Goal: Task Accomplishment & Management: Use online tool/utility

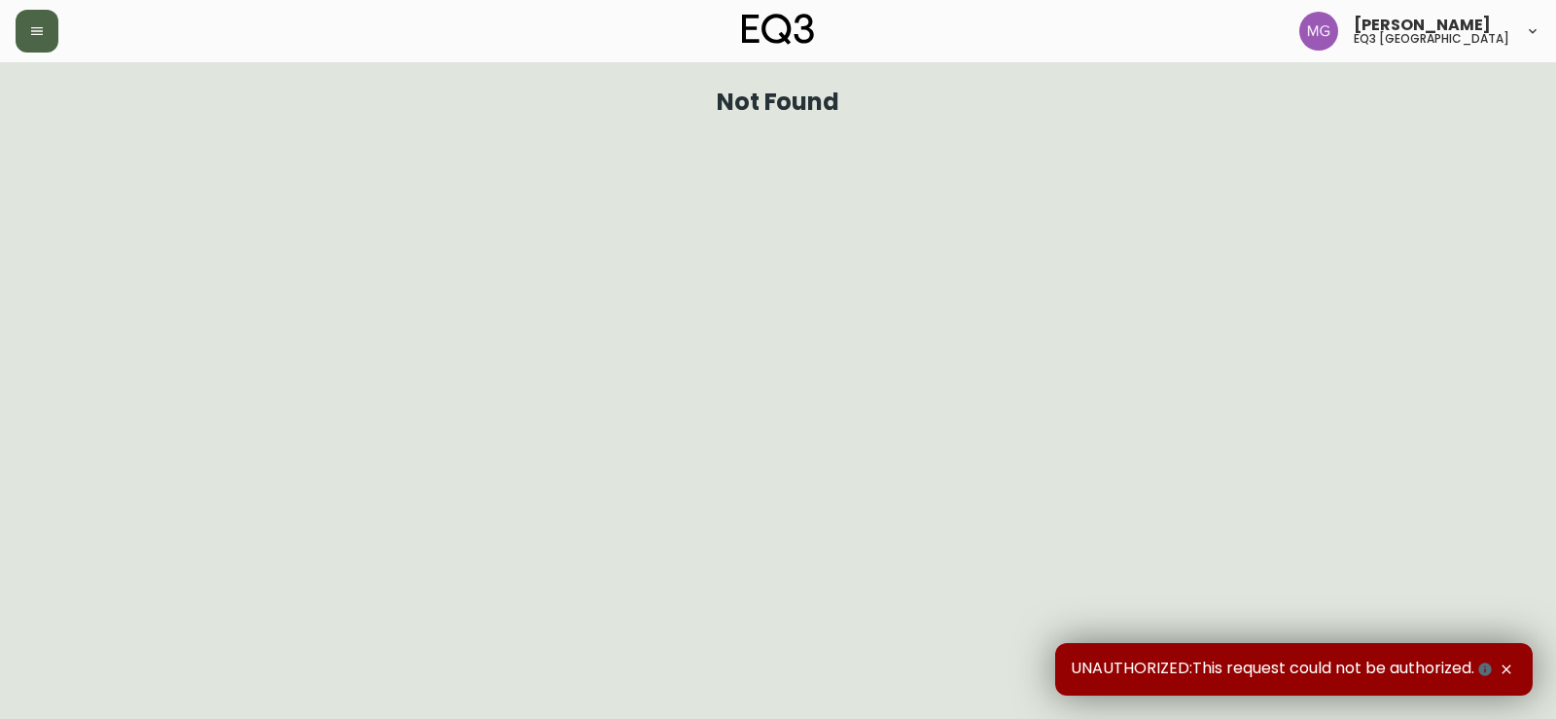
click at [41, 28] on icon "button" at bounding box center [37, 31] width 12 height 8
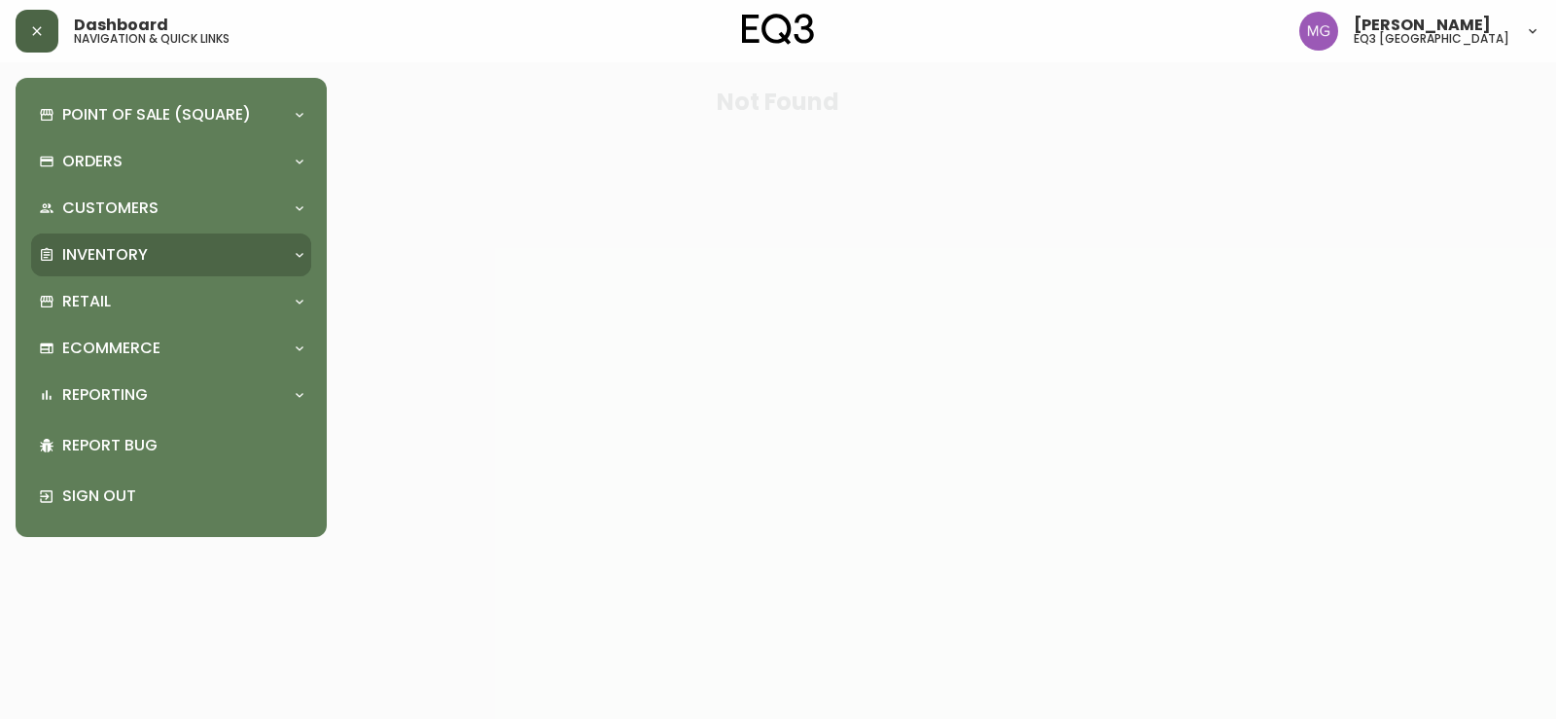
click at [114, 252] on p "Inventory" at bounding box center [105, 254] width 86 height 21
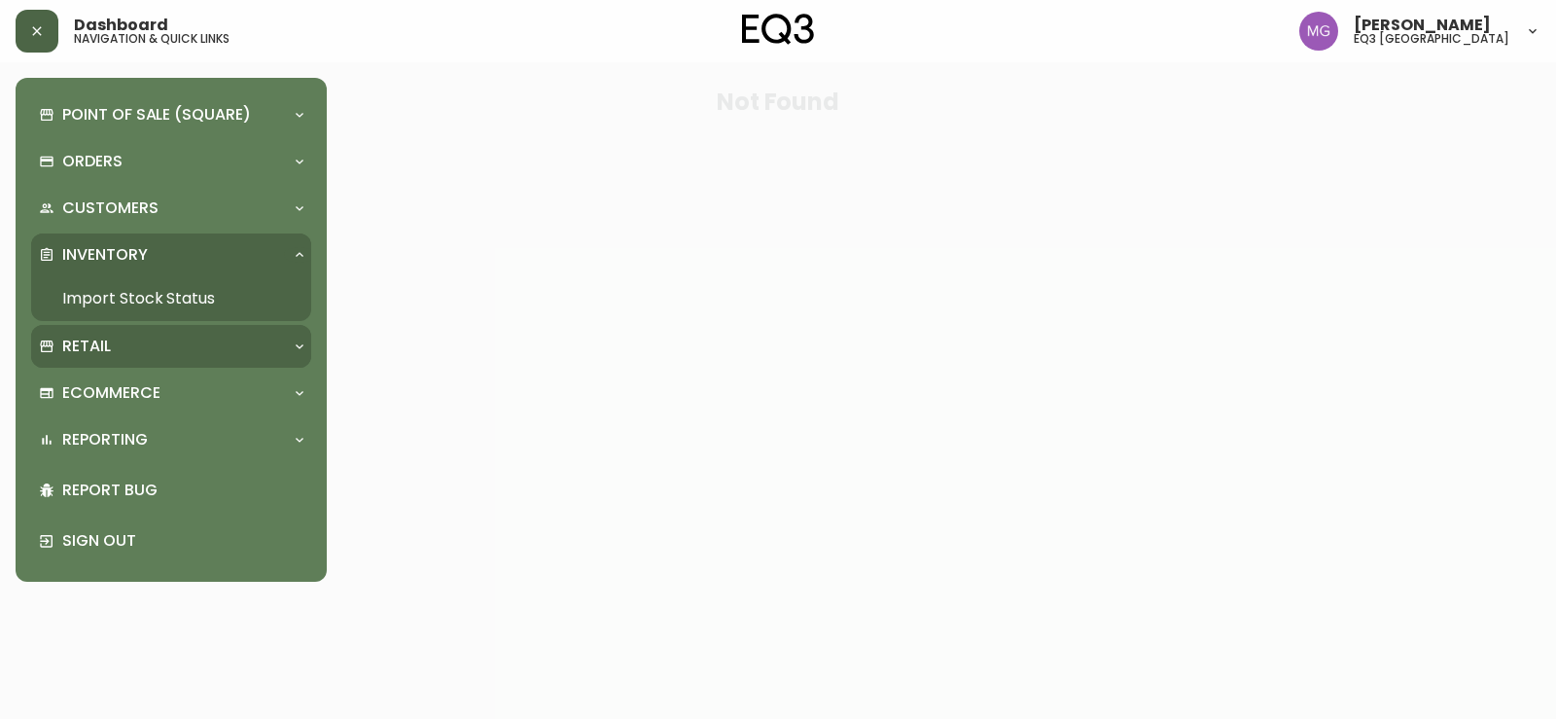
click at [110, 345] on p "Retail" at bounding box center [86, 345] width 49 height 21
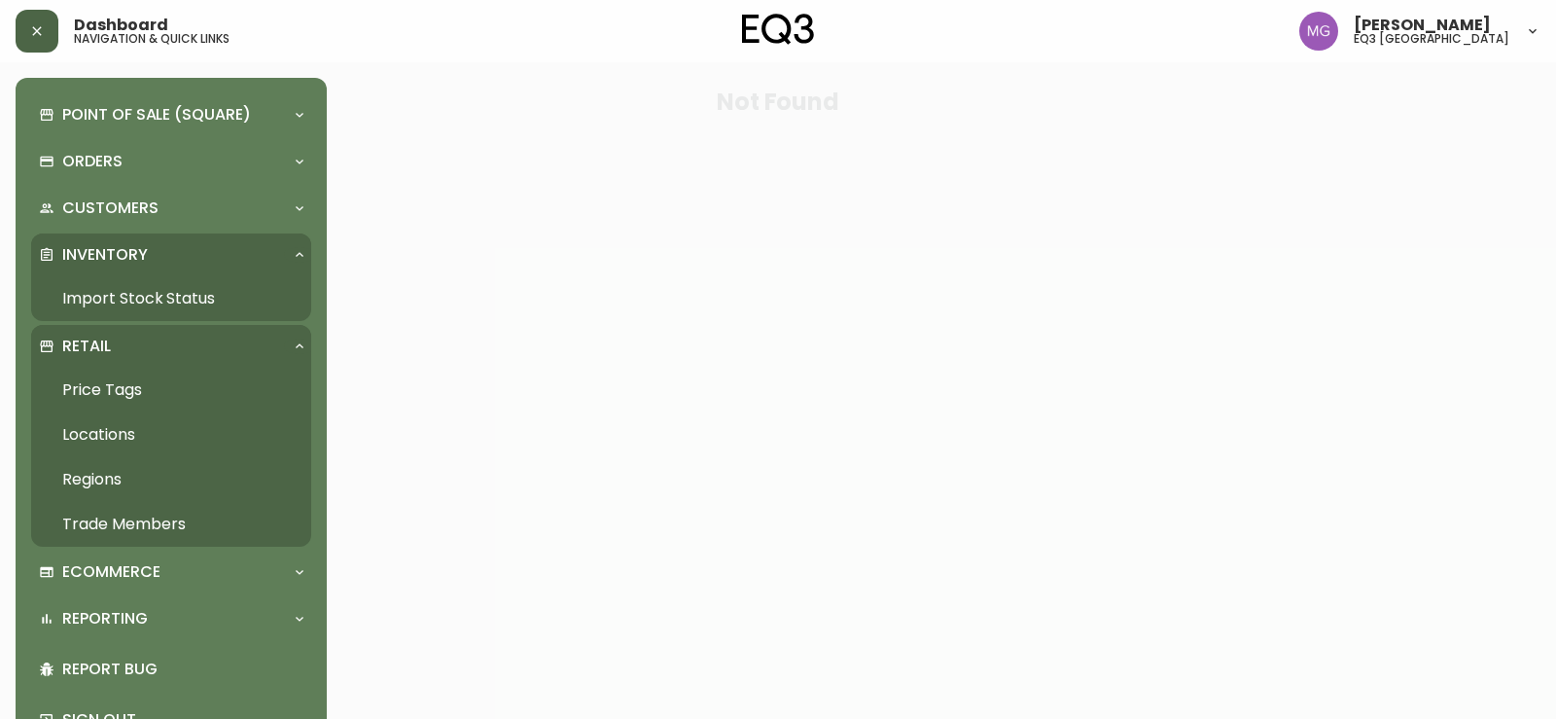
click at [112, 392] on link "Price Tags" at bounding box center [171, 390] width 280 height 45
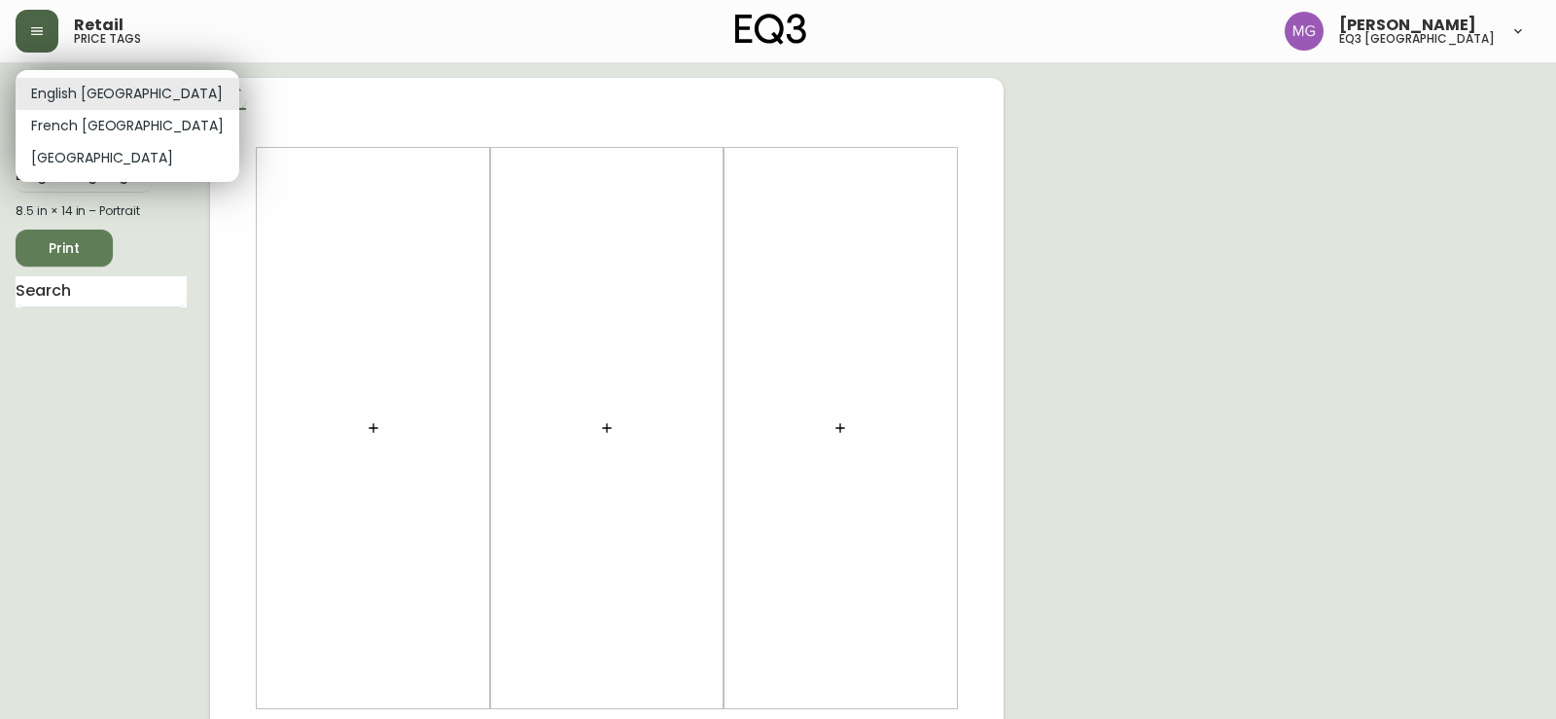
click at [89, 92] on body "Retail price tags [PERSON_NAME] eq3 [GEOGRAPHIC_DATA] English [GEOGRAPHIC_DATA]…" at bounding box center [778, 692] width 1556 height 1385
click at [91, 125] on li "French [GEOGRAPHIC_DATA]" at bounding box center [128, 126] width 224 height 32
type input "fr_CA"
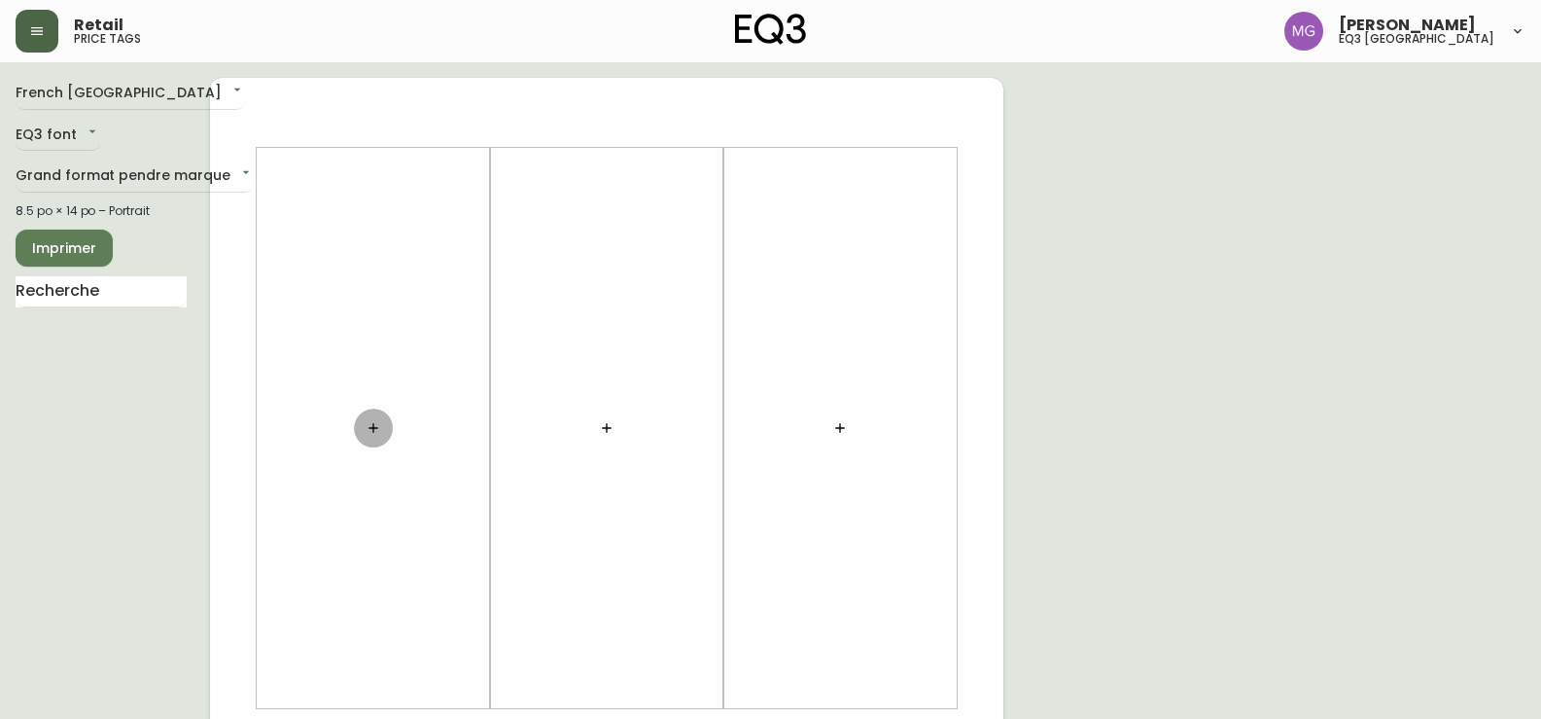
click at [370, 429] on icon "button" at bounding box center [374, 428] width 16 height 16
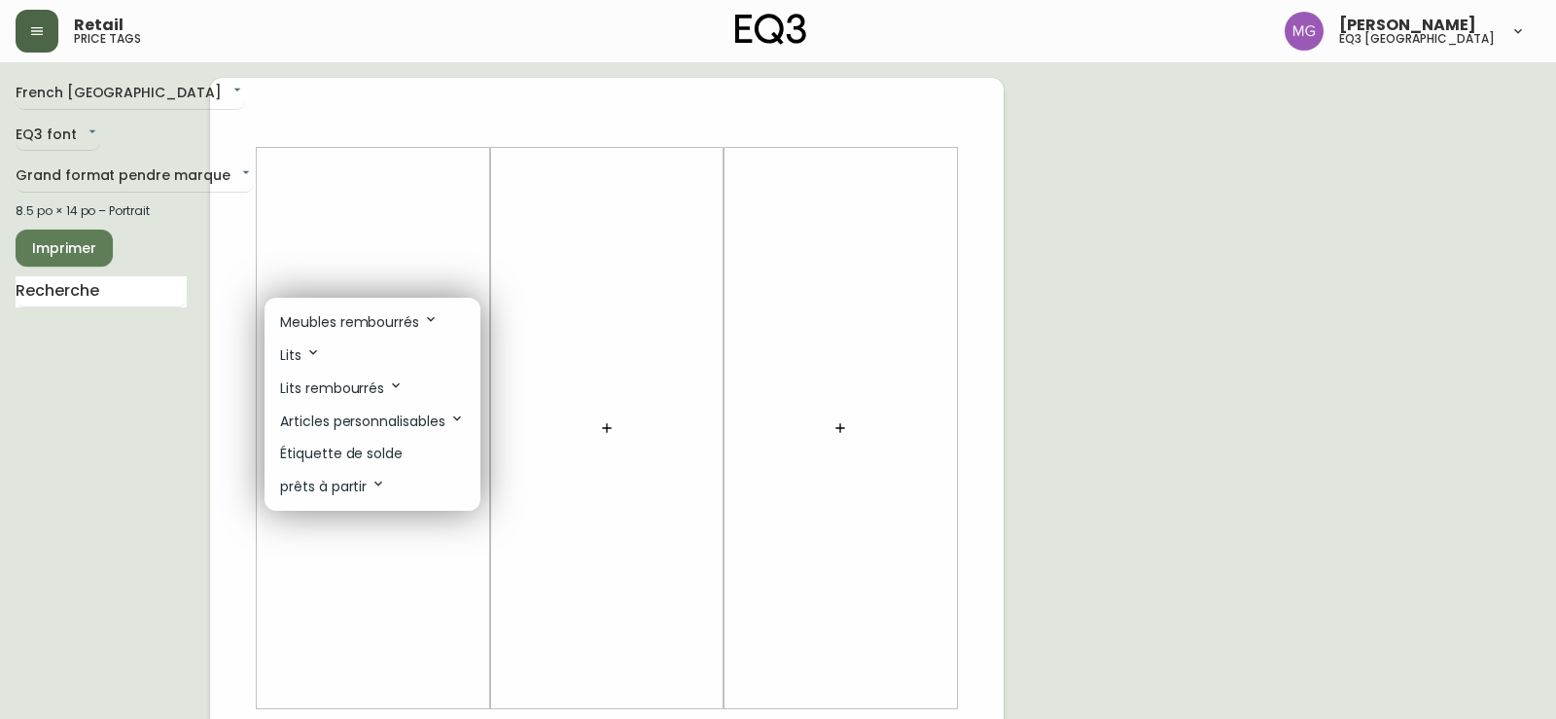
click at [370, 326] on p "Meubles rembourrés" at bounding box center [359, 321] width 159 height 21
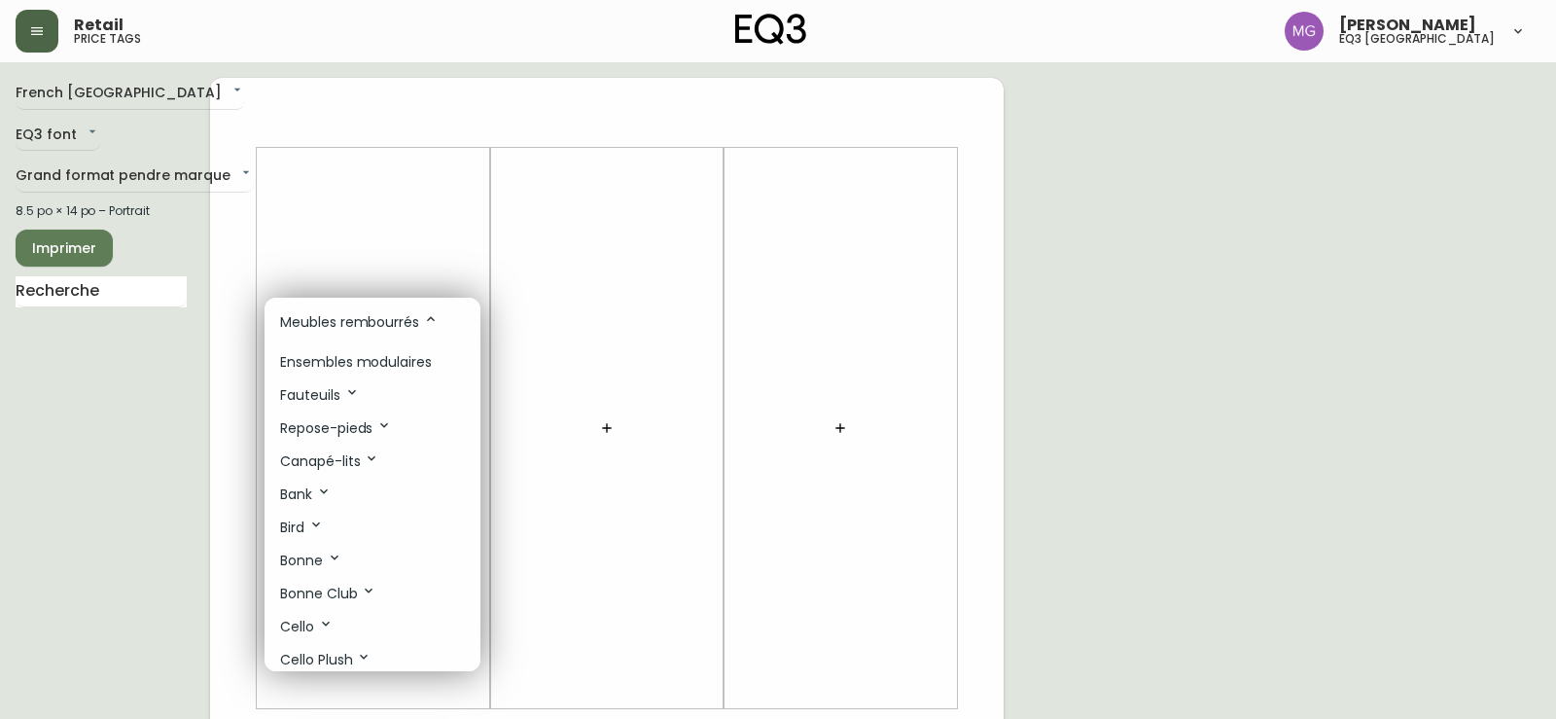
click at [141, 292] on div at bounding box center [778, 359] width 1556 height 719
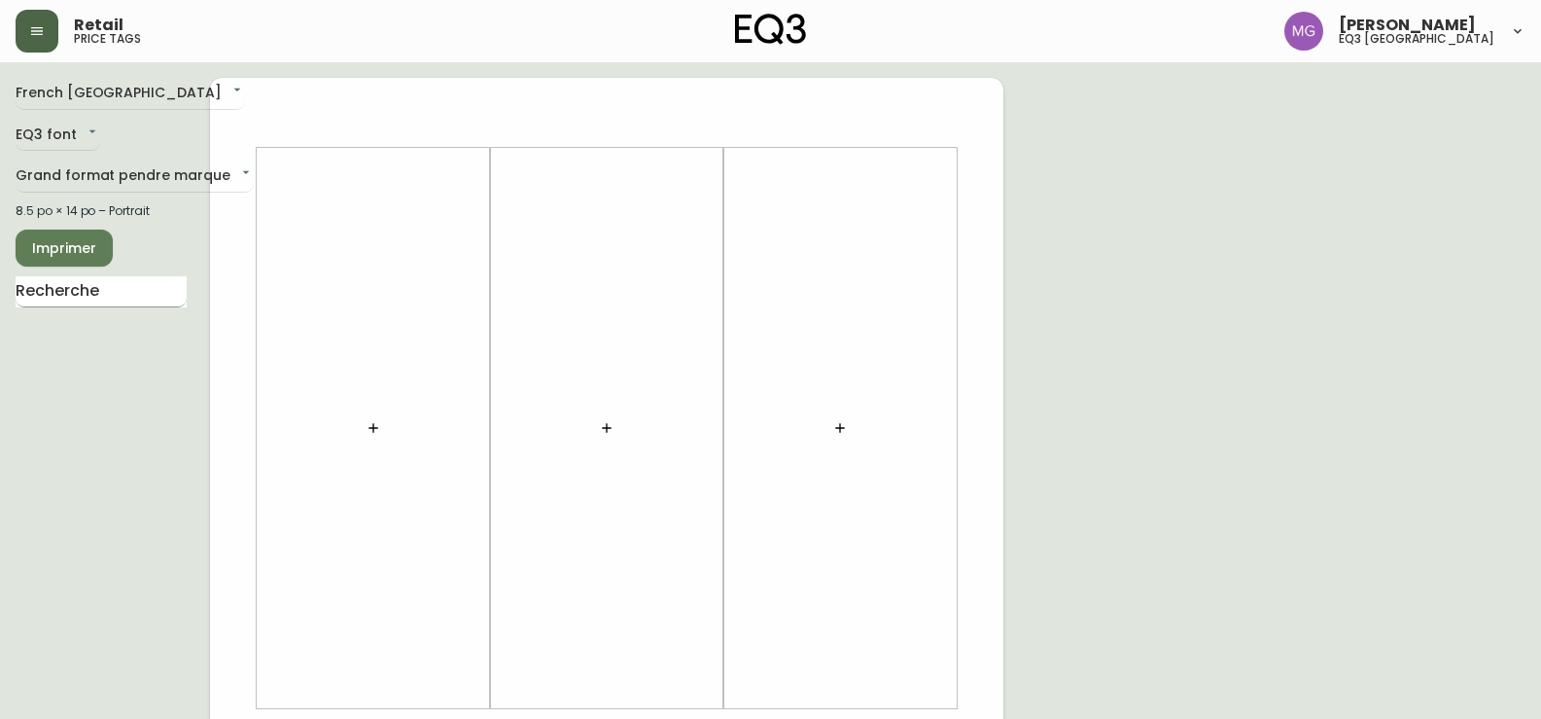
click at [80, 289] on input "text" at bounding box center [101, 291] width 171 height 31
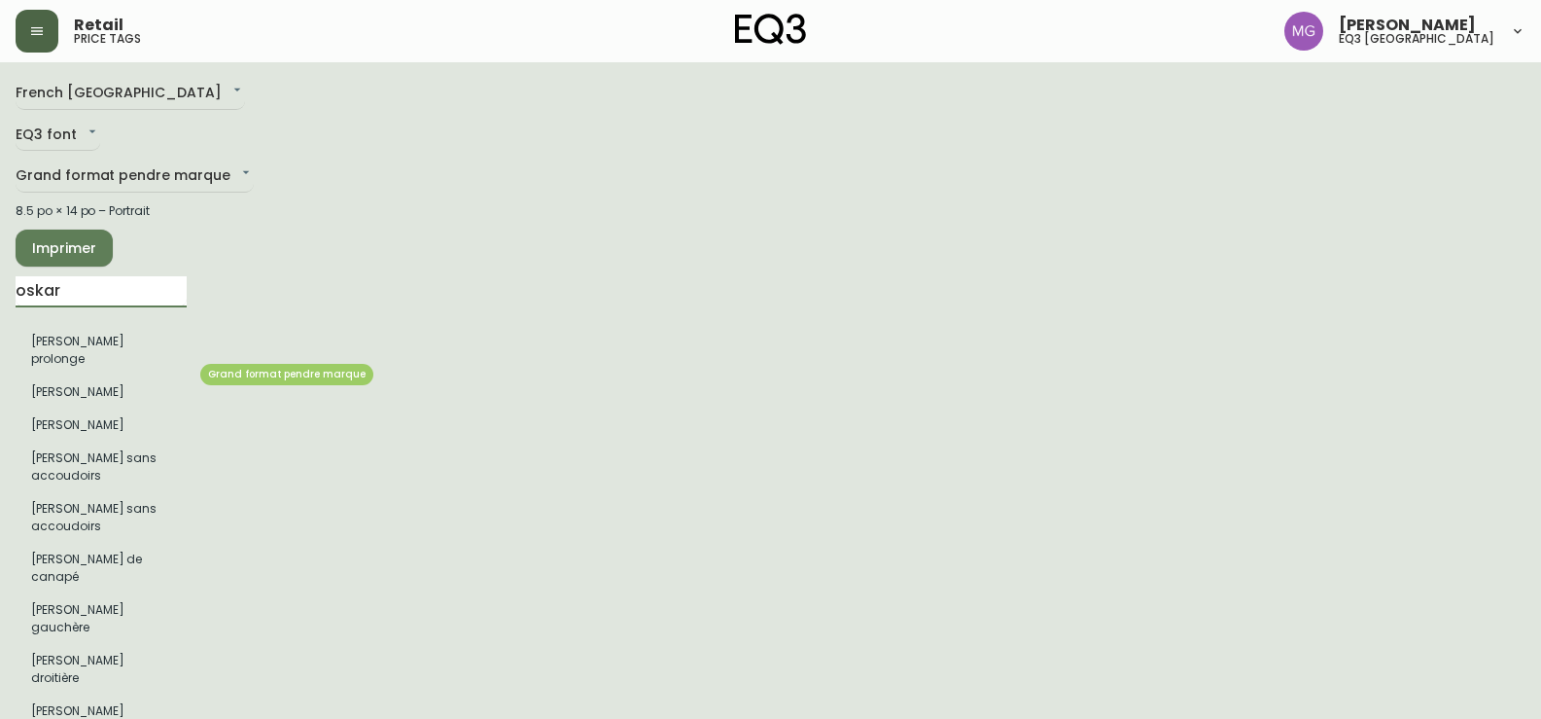
type input "oskar"
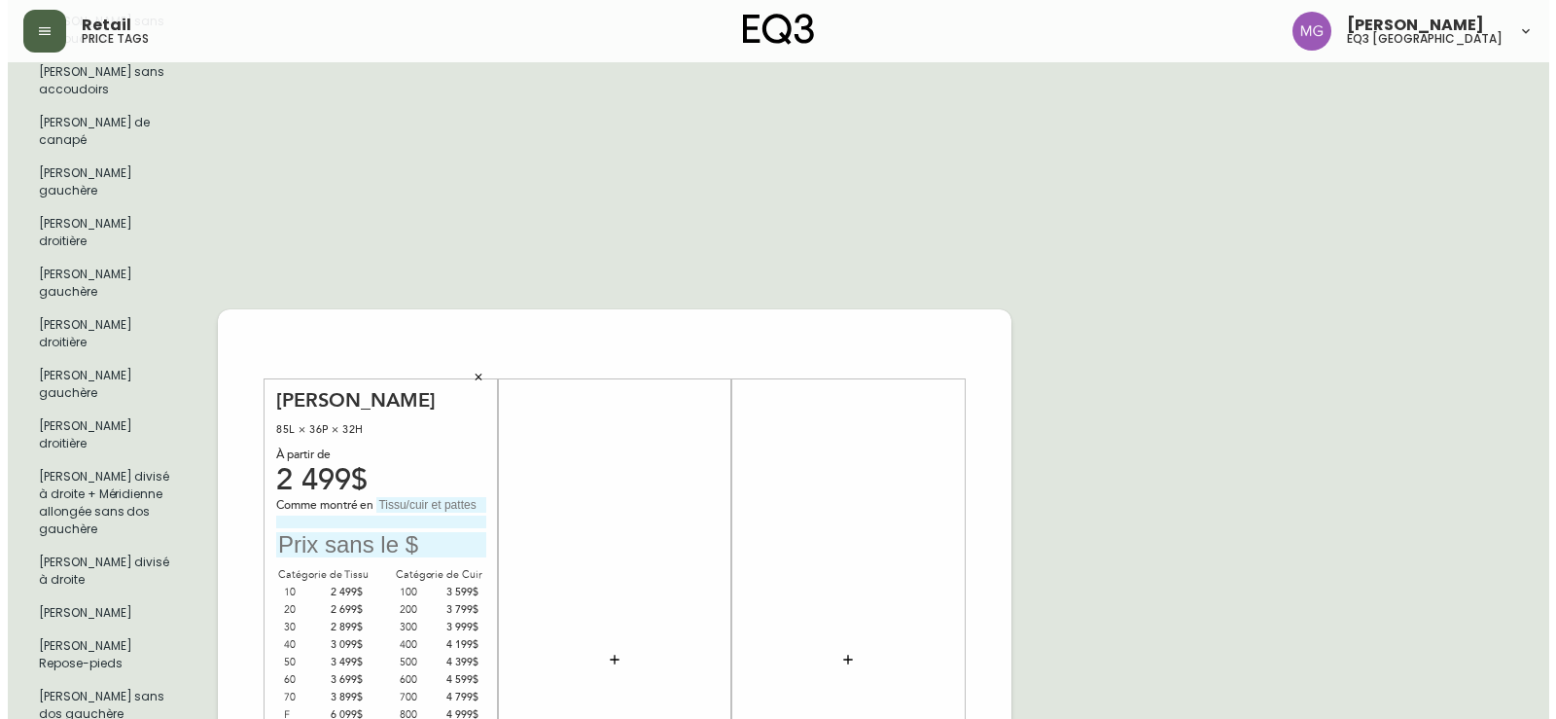
scroll to position [486, 0]
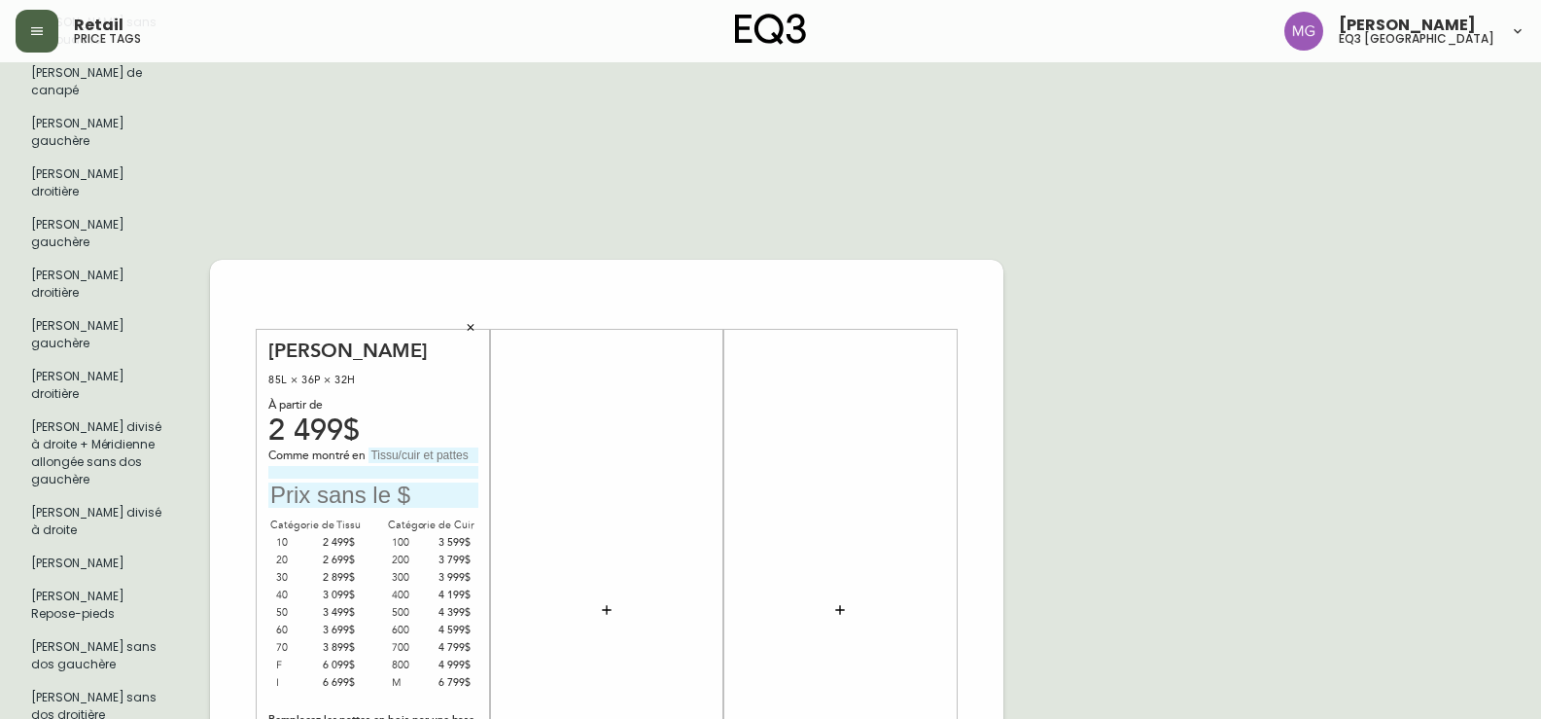
click at [334, 482] on input "text" at bounding box center [373, 495] width 210 height 26
click at [355, 482] on input "text" at bounding box center [373, 495] width 210 height 26
type input "3999$"
click at [424, 447] on input "text" at bounding box center [424, 455] width 110 height 16
type input "cuir catégorie 300"
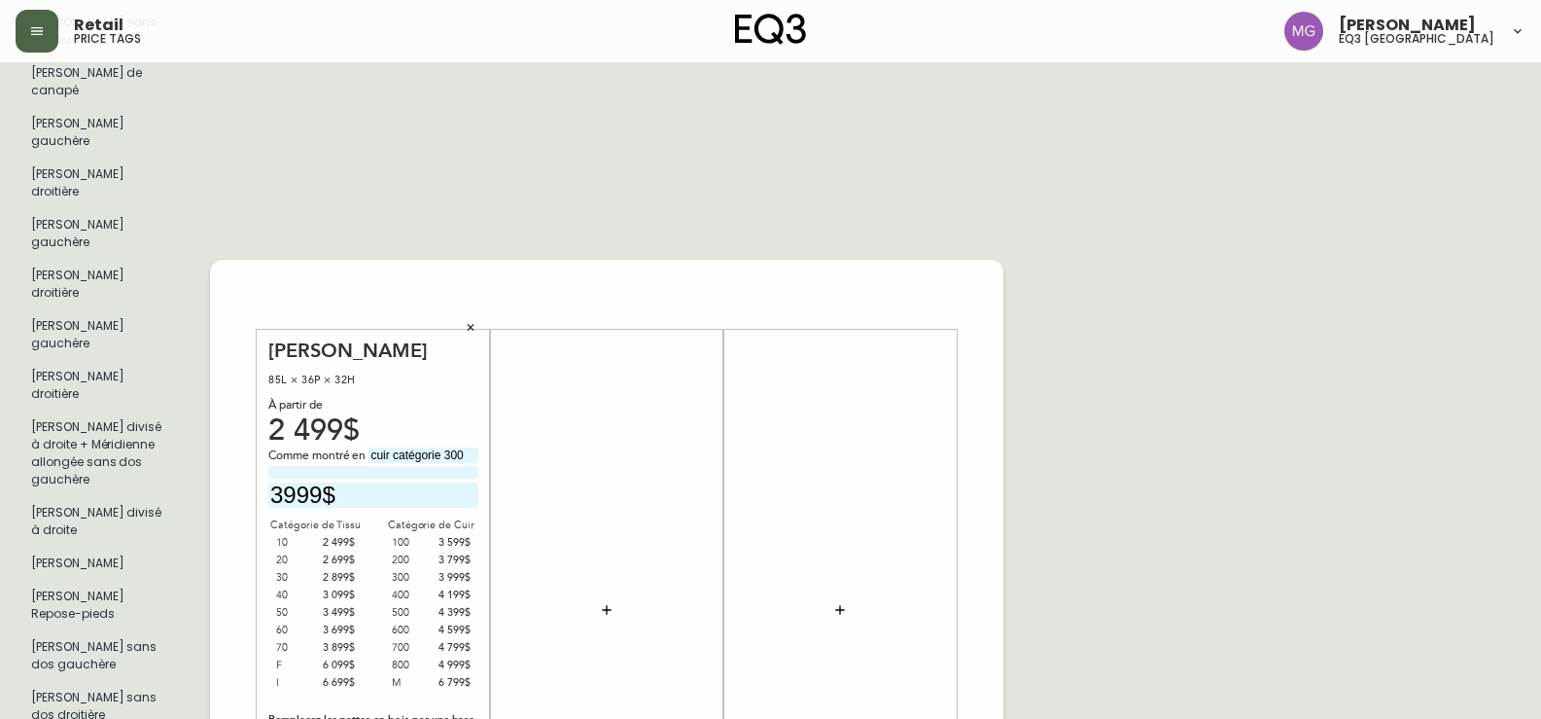
click at [419, 466] on input at bounding box center [373, 472] width 210 height 13
type input "Solana [GEOGRAPHIC_DATA]"
click at [650, 338] on div at bounding box center [607, 609] width 210 height 542
click at [607, 605] on icon "button" at bounding box center [606, 609] width 9 height 9
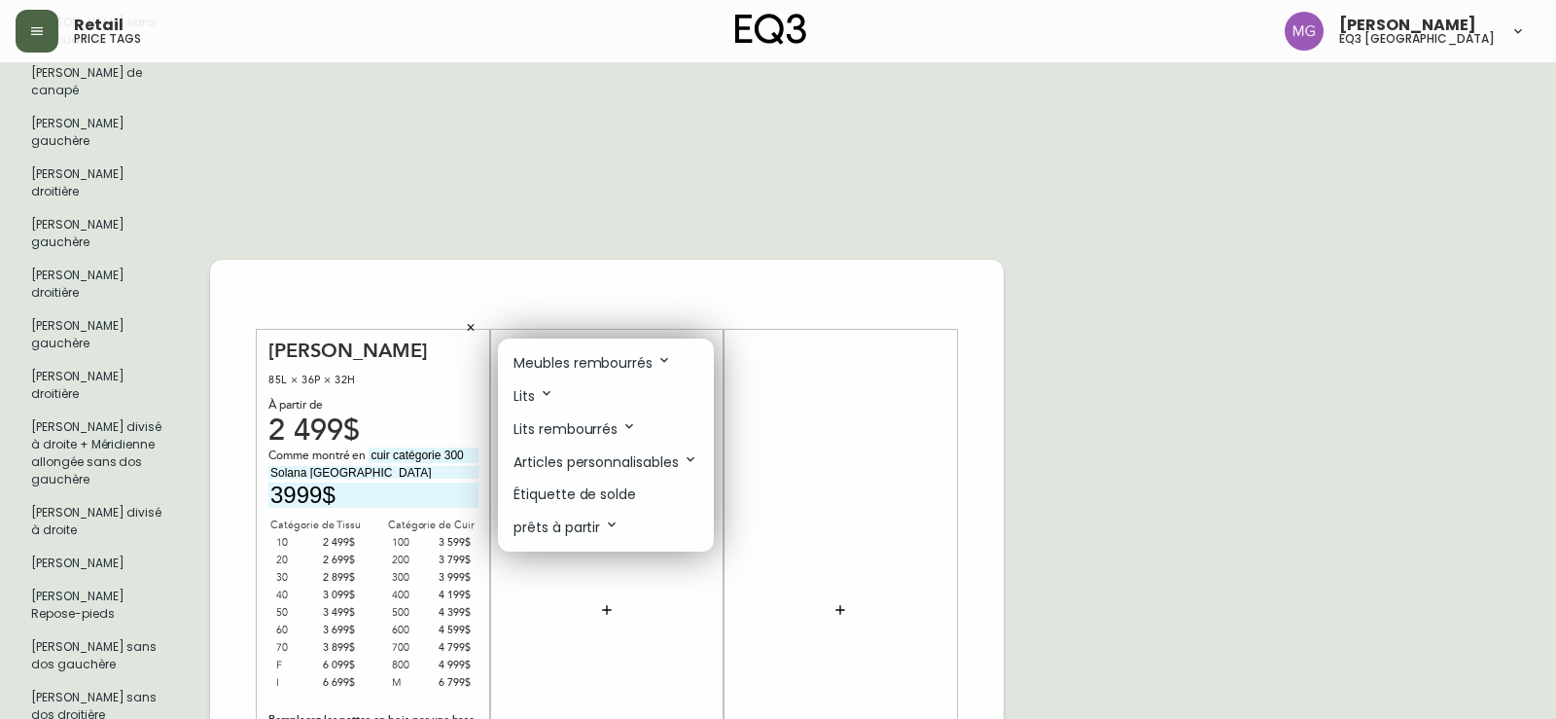
click at [589, 359] on p "Meubles rembourrés" at bounding box center [592, 362] width 159 height 21
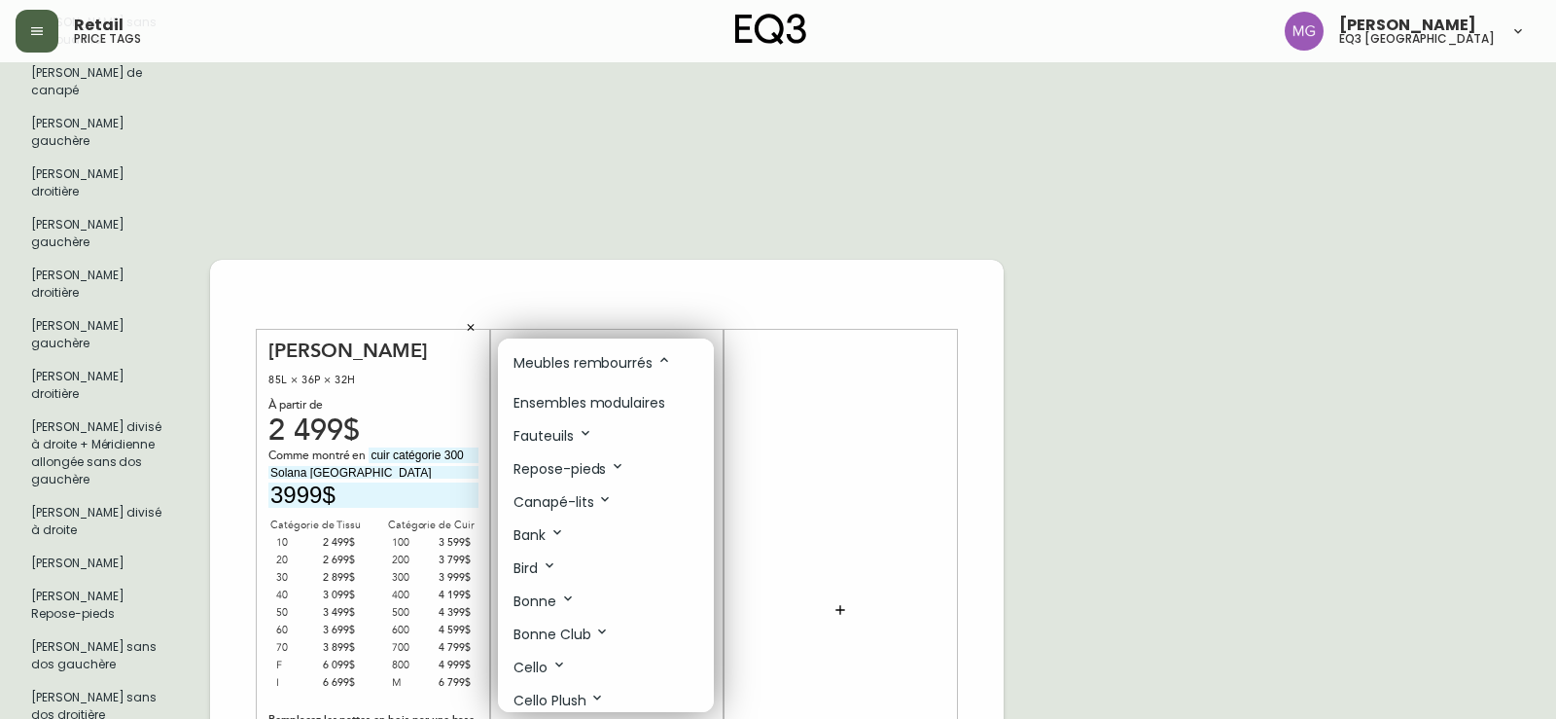
click at [595, 364] on p "Meubles rembourrés" at bounding box center [592, 362] width 159 height 21
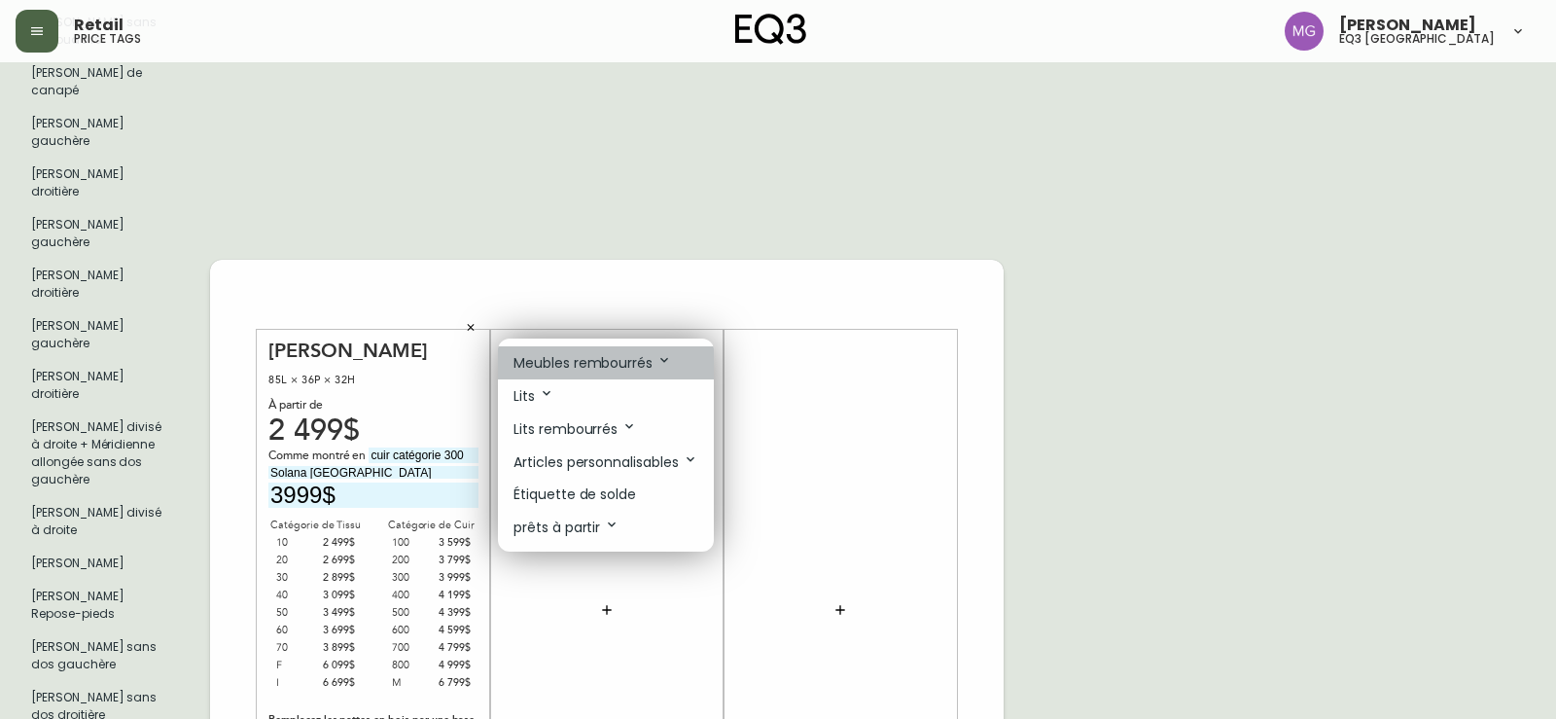
click at [601, 368] on p "Meubles rembourrés" at bounding box center [592, 362] width 159 height 21
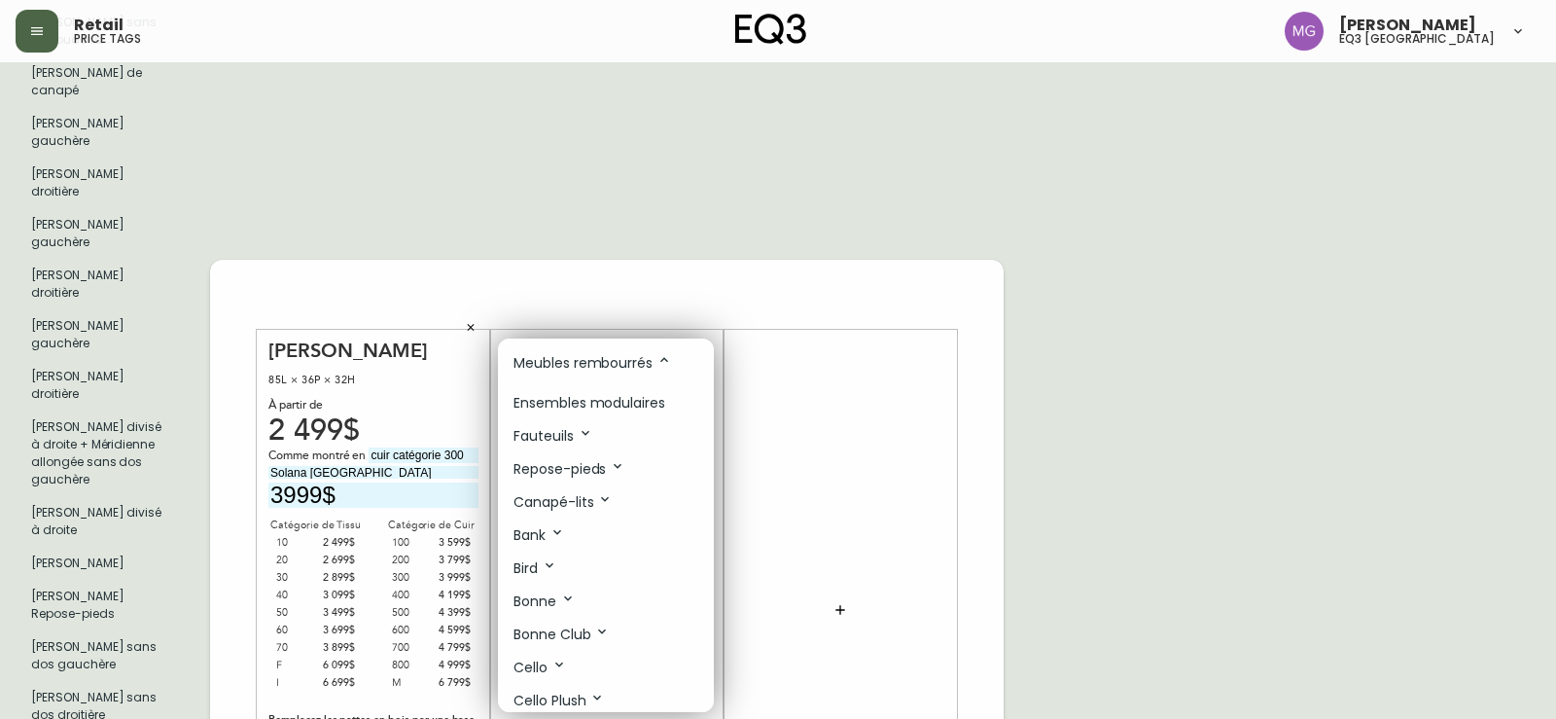
click at [595, 409] on p "Ensembles modulaires" at bounding box center [589, 403] width 152 height 20
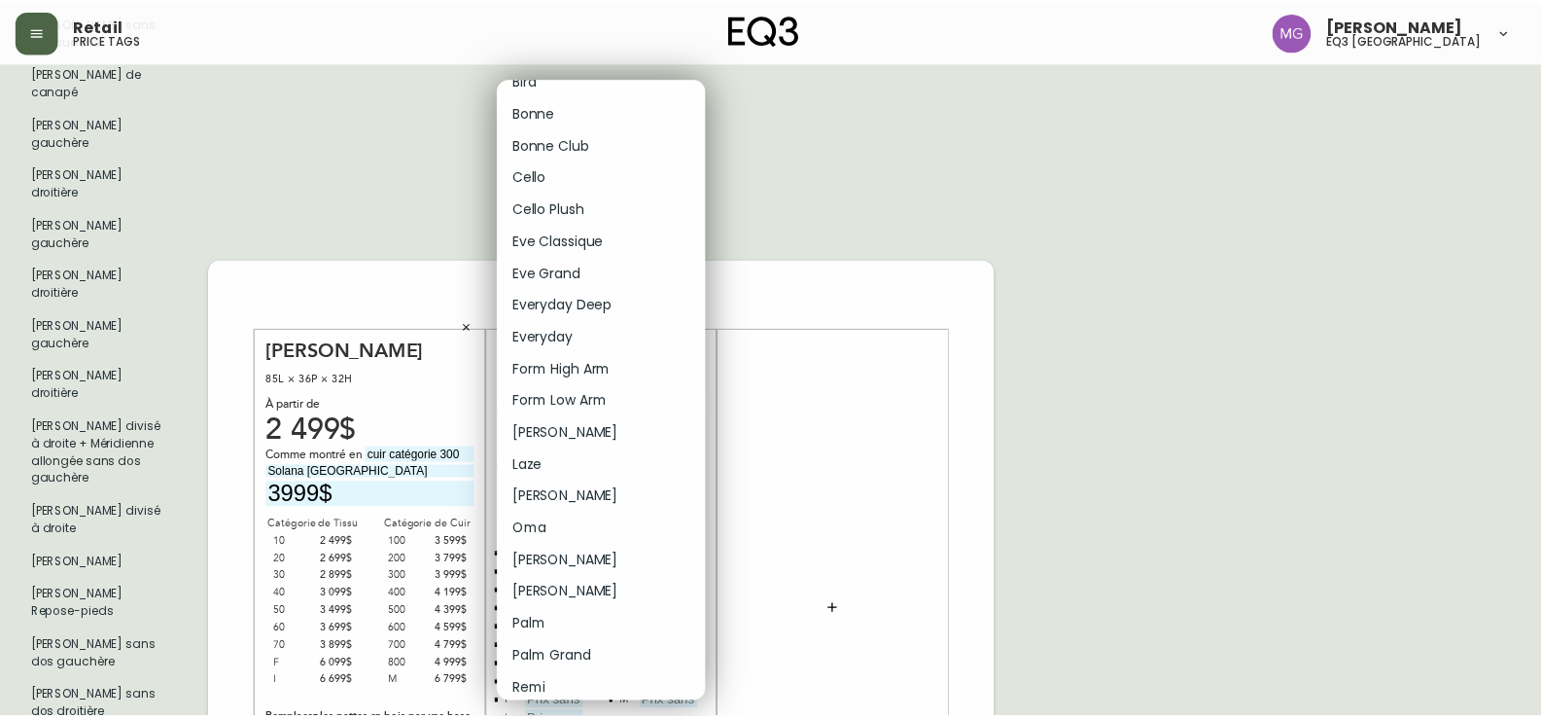
scroll to position [97, 0]
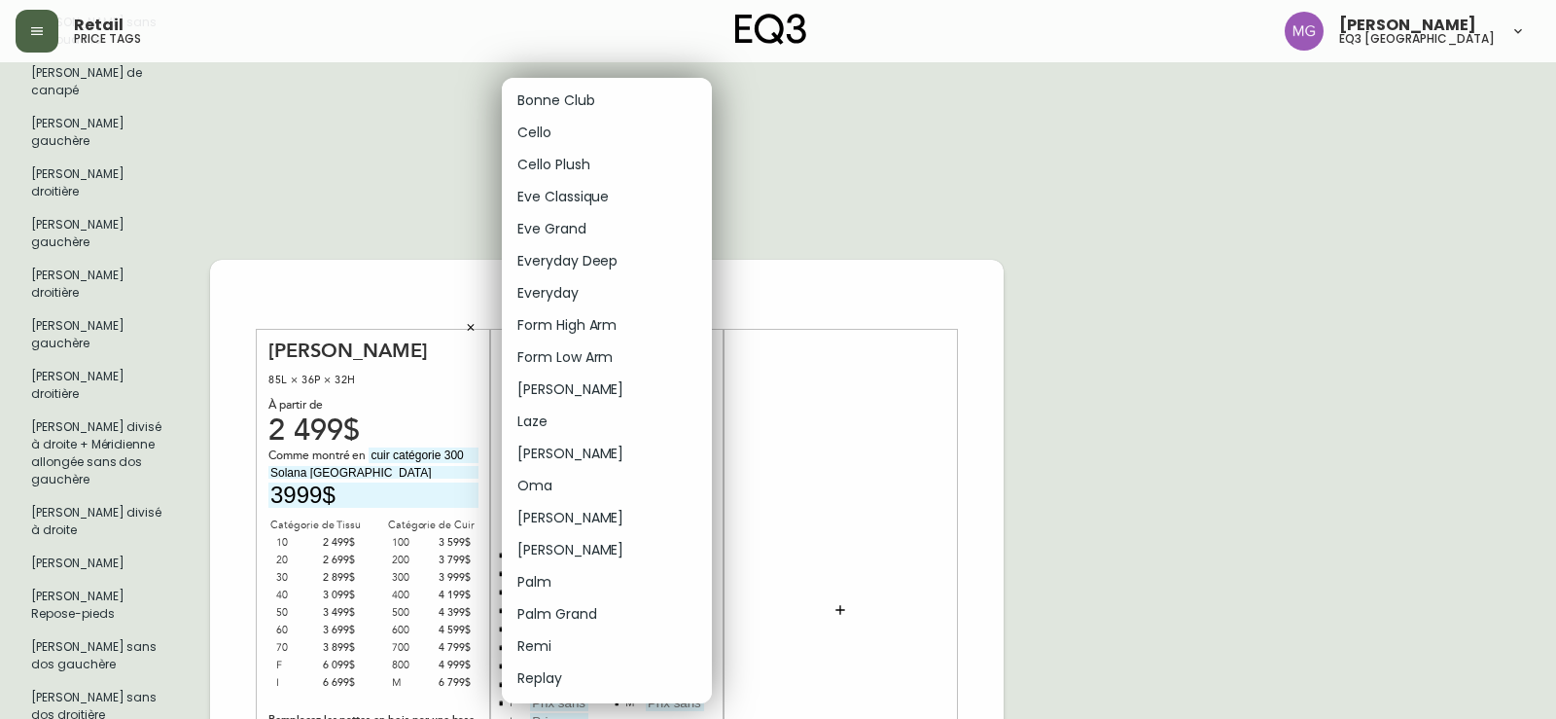
click at [541, 523] on li "[PERSON_NAME]" at bounding box center [607, 518] width 210 height 32
type input "16"
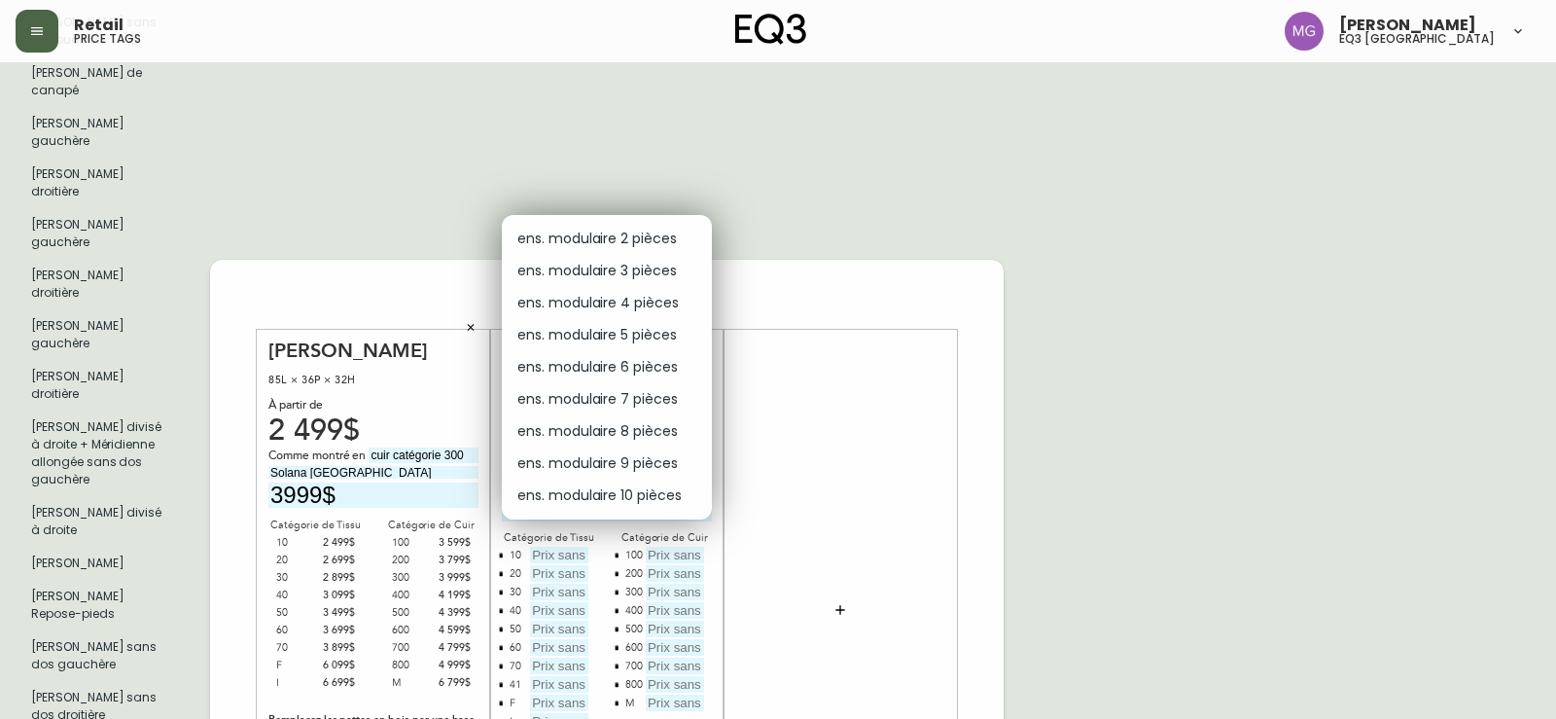
click at [594, 269] on li "ens. modulaire 3 pièces" at bounding box center [607, 271] width 210 height 32
type input "1"
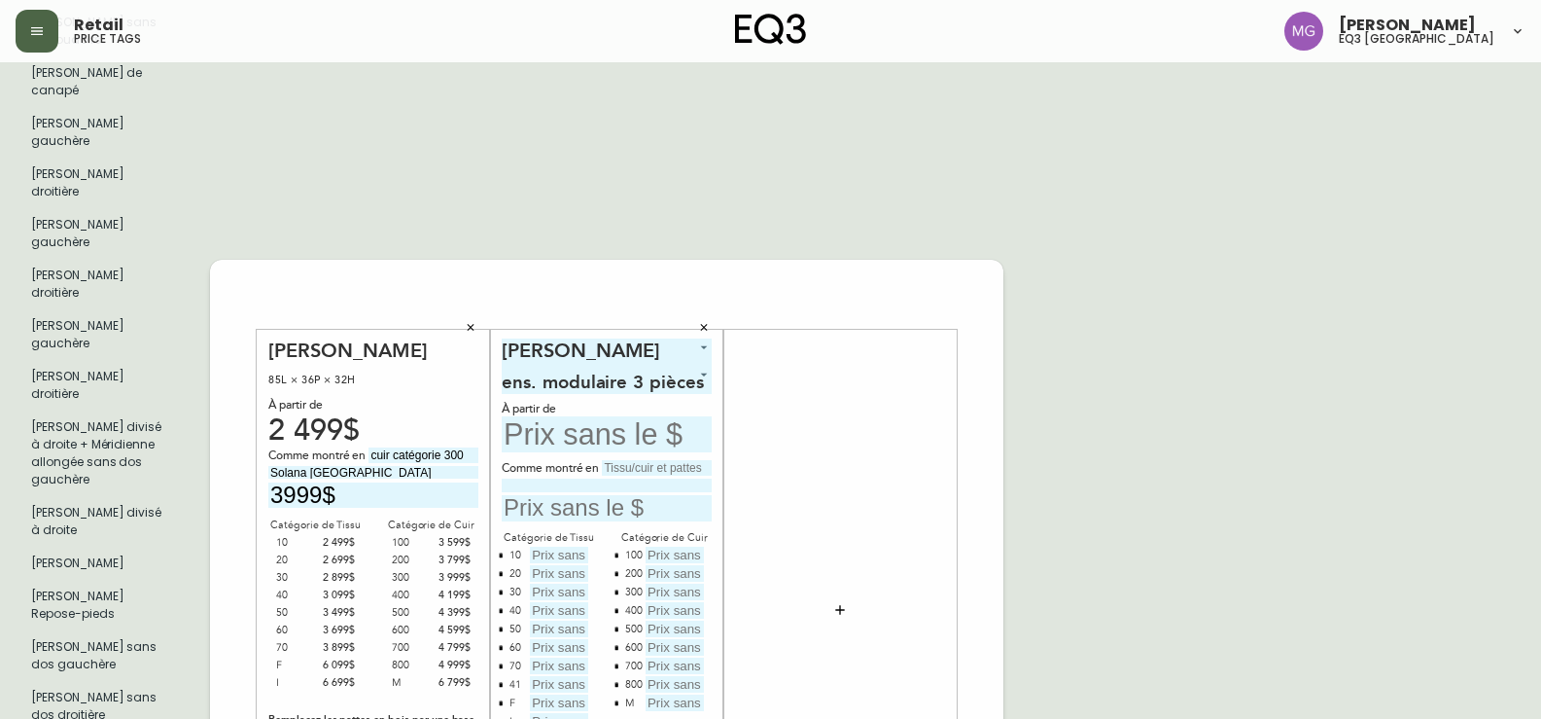
click at [547, 416] on input "text" at bounding box center [607, 434] width 210 height 36
type input "5148$"
click at [542, 546] on input "text" at bounding box center [559, 554] width 58 height 17
type input "5148$"
click at [551, 565] on input "text" at bounding box center [559, 573] width 58 height 17
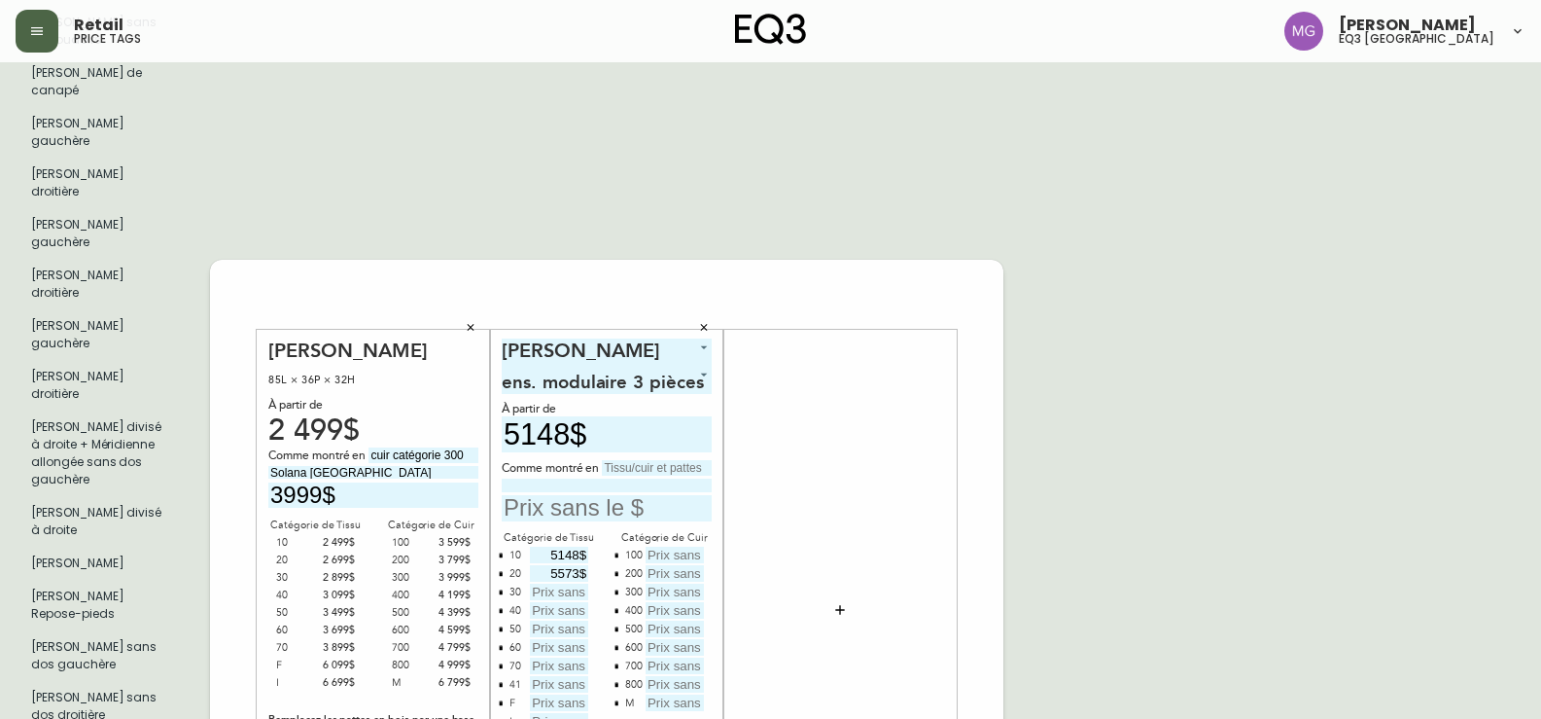
type input "5573$"
click at [694, 402] on div "À partir de" at bounding box center [607, 409] width 210 height 15
click at [631, 460] on input "text" at bounding box center [657, 468] width 110 height 16
type input "tissu catégorie 30"
click at [564, 478] on input at bounding box center [607, 484] width 210 height 13
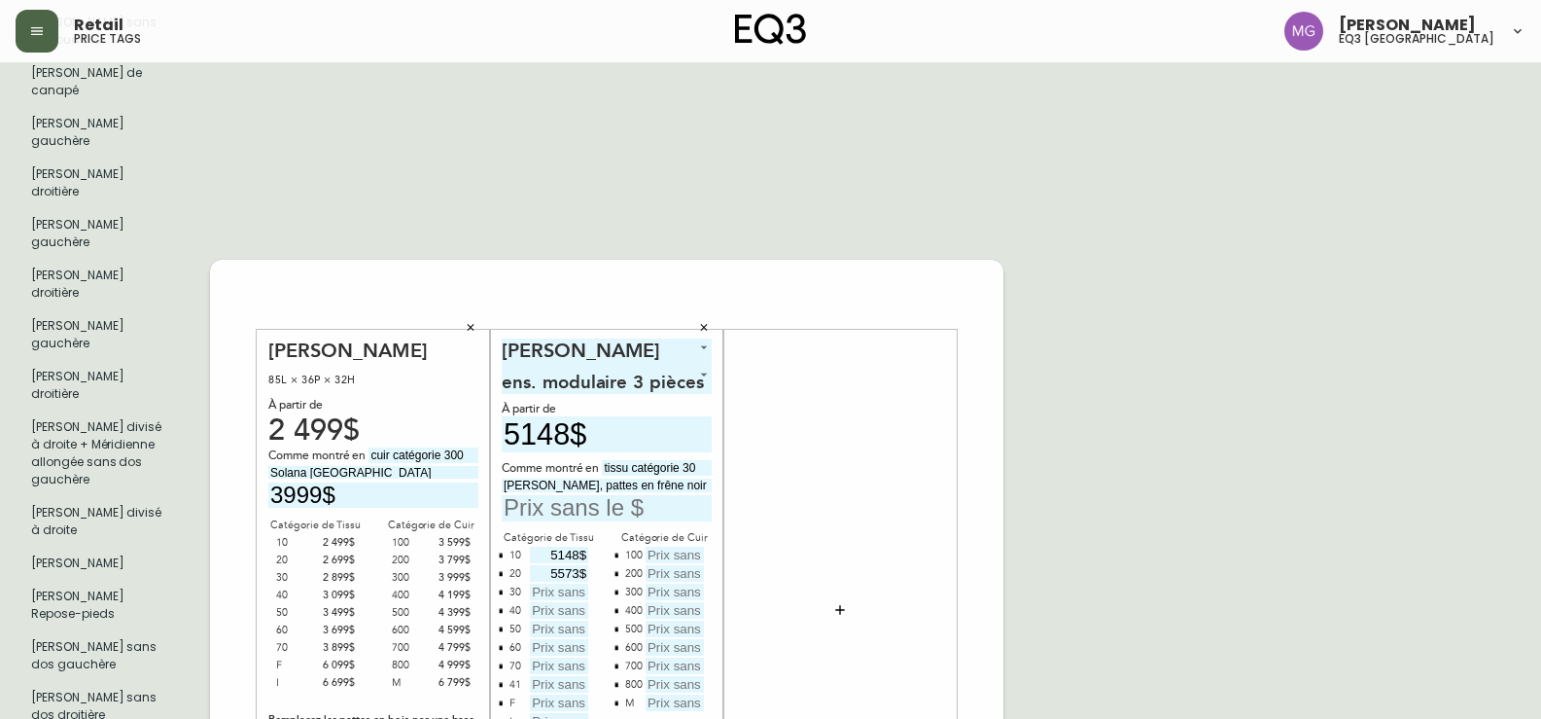
type input "[PERSON_NAME], pattes en frêne noir"
click at [344, 466] on input "Solana [GEOGRAPHIC_DATA]" at bounding box center [373, 472] width 210 height 13
type input "Solana Africa, pattes en frêne noir"
click at [560, 583] on input "text" at bounding box center [559, 591] width 58 height 17
click at [570, 583] on input "text" at bounding box center [559, 591] width 58 height 17
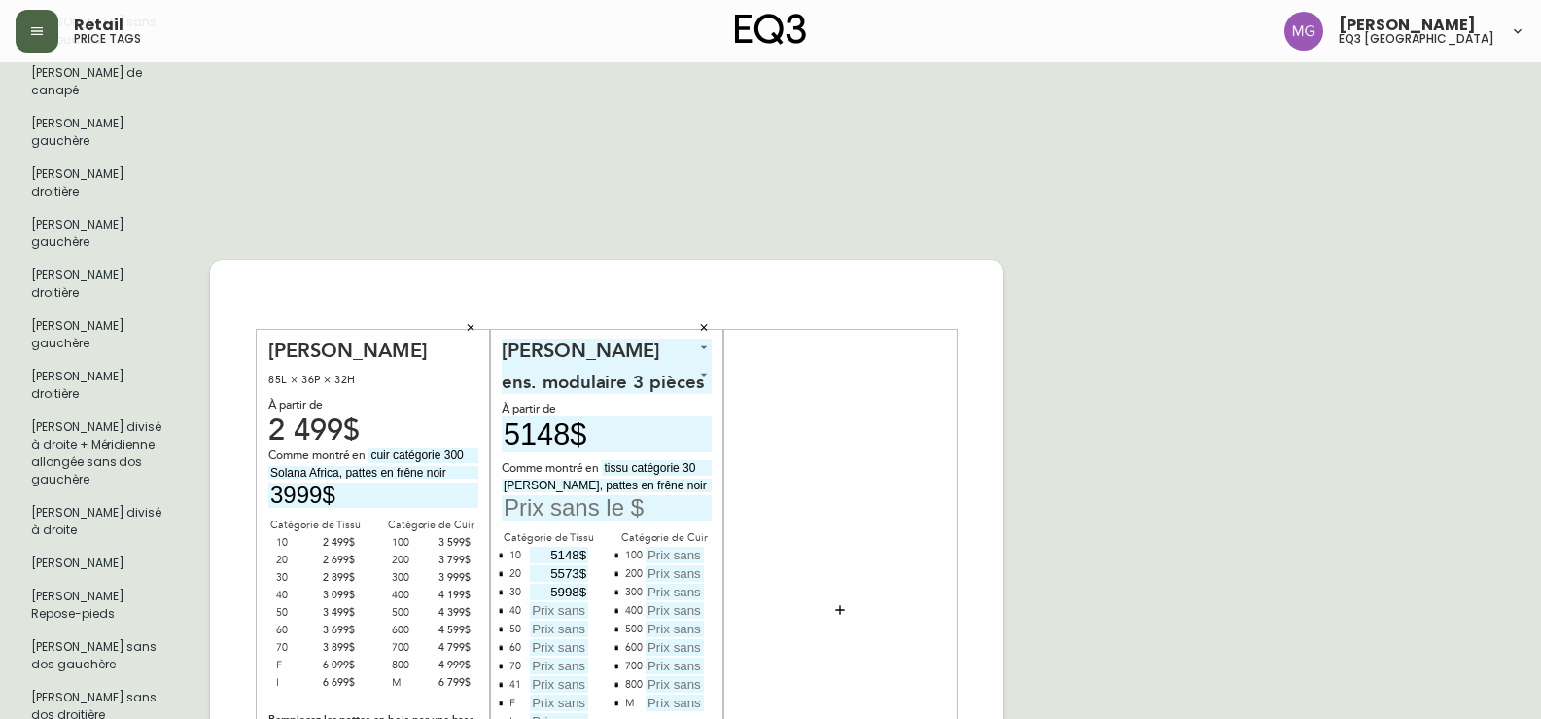
type input "5998$"
click at [579, 495] on input "text" at bounding box center [607, 508] width 210 height 26
type input "5998$"
click at [578, 602] on input "text" at bounding box center [559, 610] width 58 height 17
click at [654, 546] on input "text" at bounding box center [675, 554] width 58 height 17
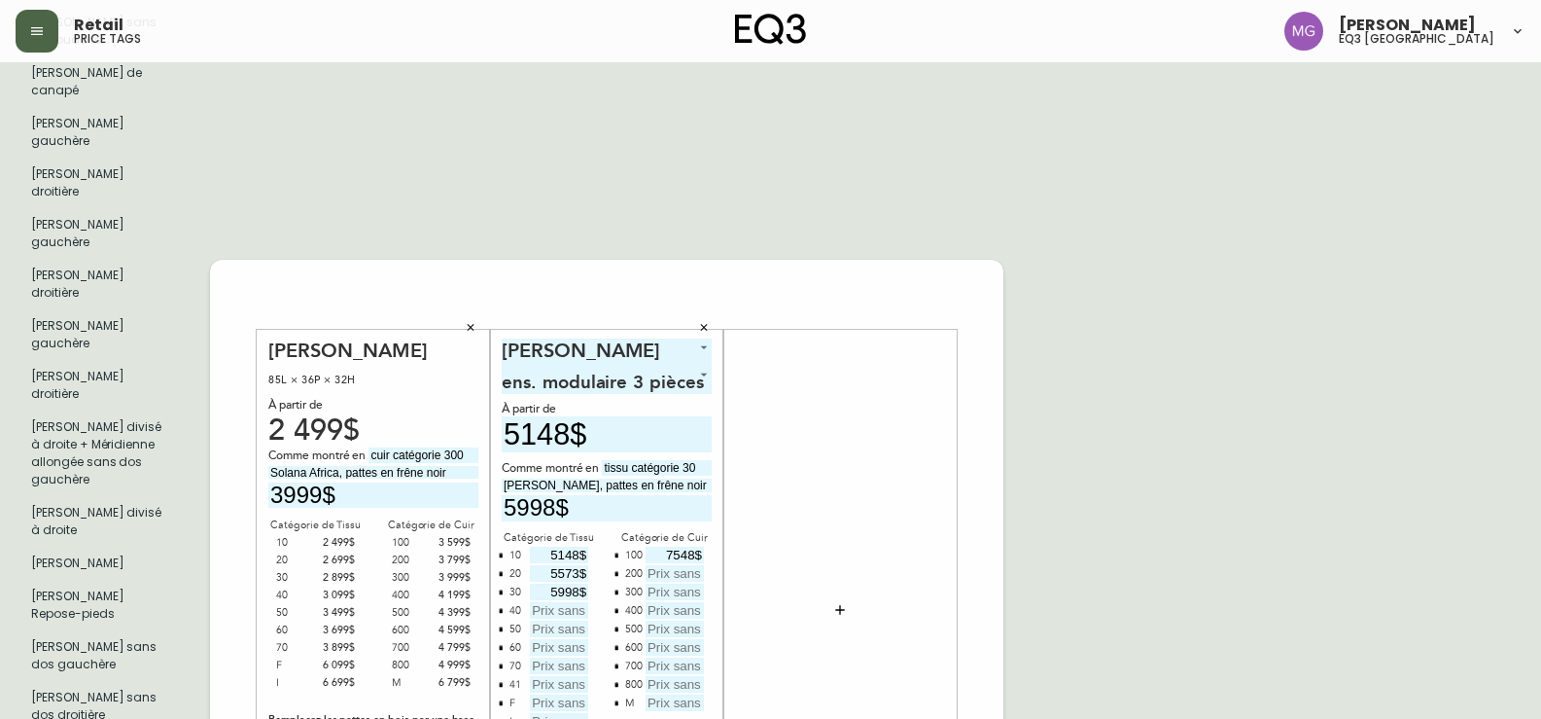
type input "7548$"
click at [672, 565] on input "text" at bounding box center [675, 573] width 58 height 17
type input "7973$"
click at [662, 583] on input "text" at bounding box center [675, 591] width 58 height 17
type input "8398$"
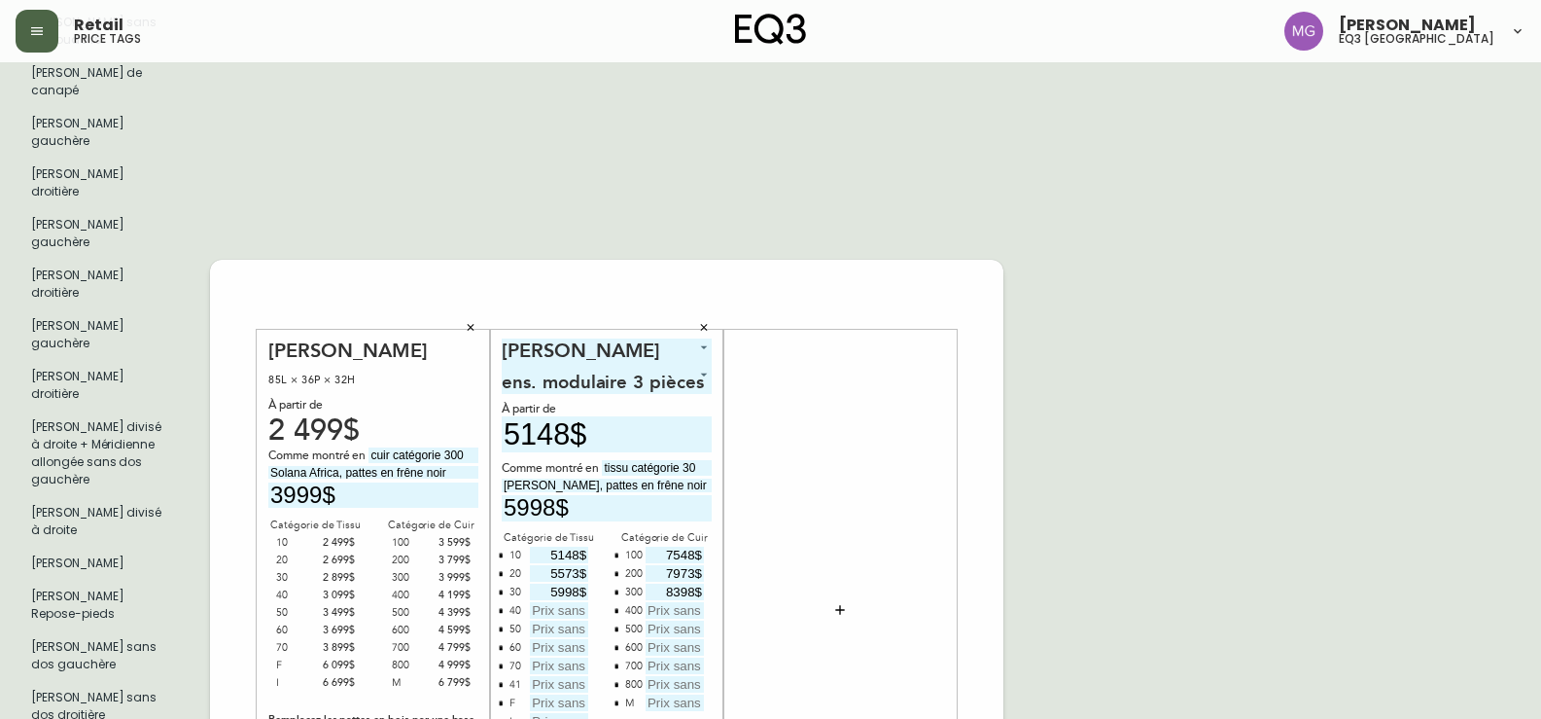
click at [687, 602] on input "text" at bounding box center [675, 610] width 58 height 17
type input "8823$"
click at [680, 620] on input "text" at bounding box center [675, 628] width 58 height 17
type input "9248$"
click at [665, 639] on input "text" at bounding box center [675, 647] width 58 height 17
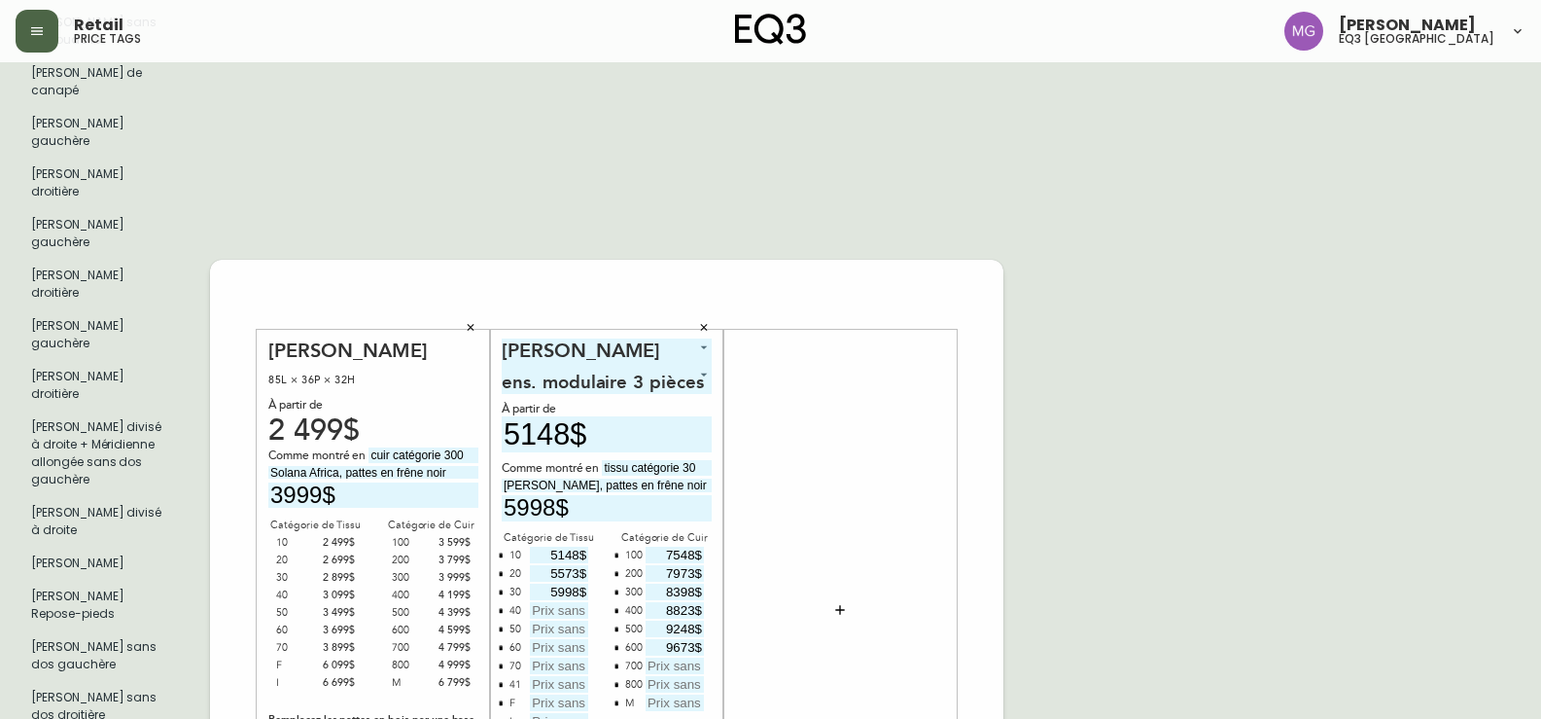
type input "9673$"
click at [660, 657] on input "text" at bounding box center [675, 665] width 58 height 17
type input "10098$"
click at [665, 676] on input "text" at bounding box center [675, 684] width 58 height 17
type input "10523$"
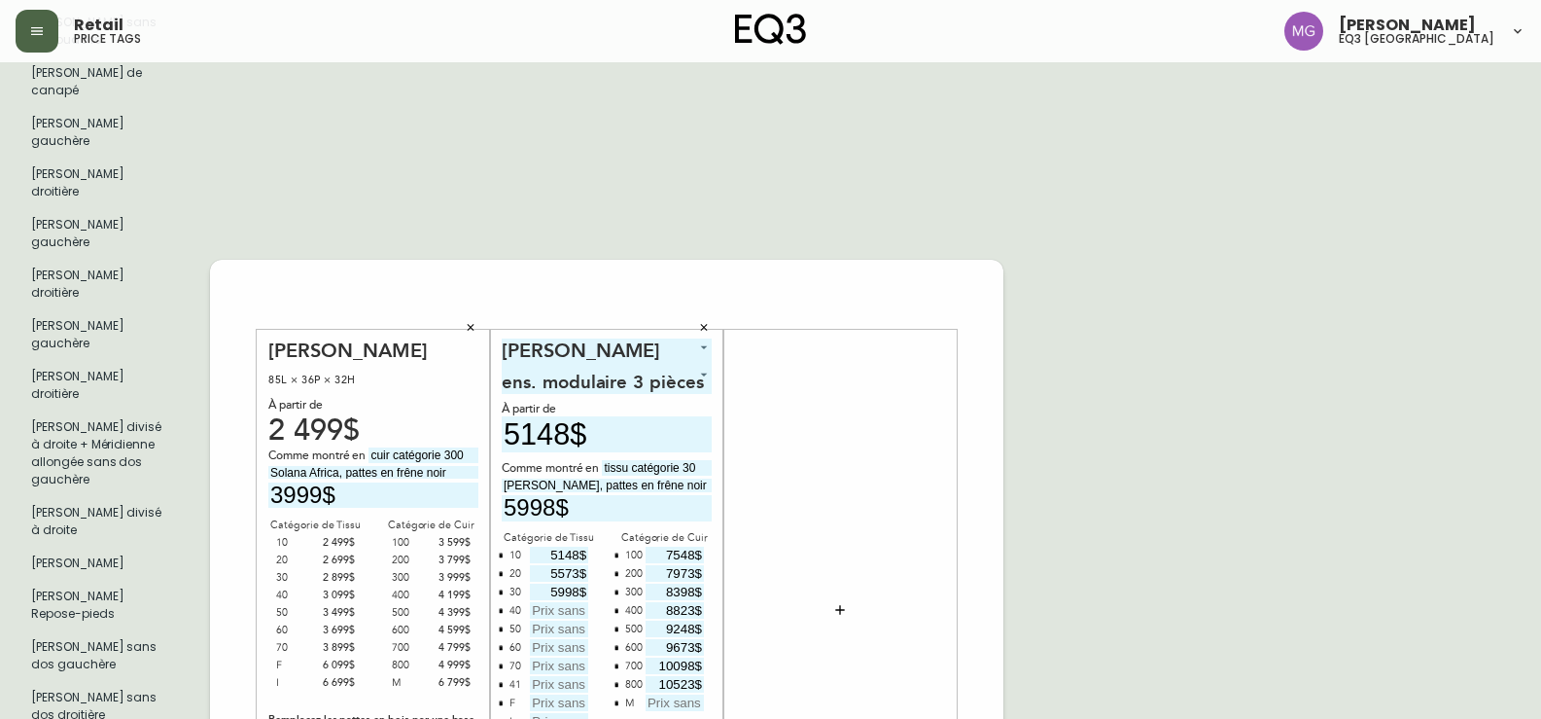
drag, startPoint x: 1280, startPoint y: 459, endPoint x: 1091, endPoint y: 466, distance: 188.8
click at [566, 602] on input "text" at bounding box center [559, 610] width 58 height 17
type input "6423$"
click at [556, 620] on input "text" at bounding box center [559, 628] width 58 height 17
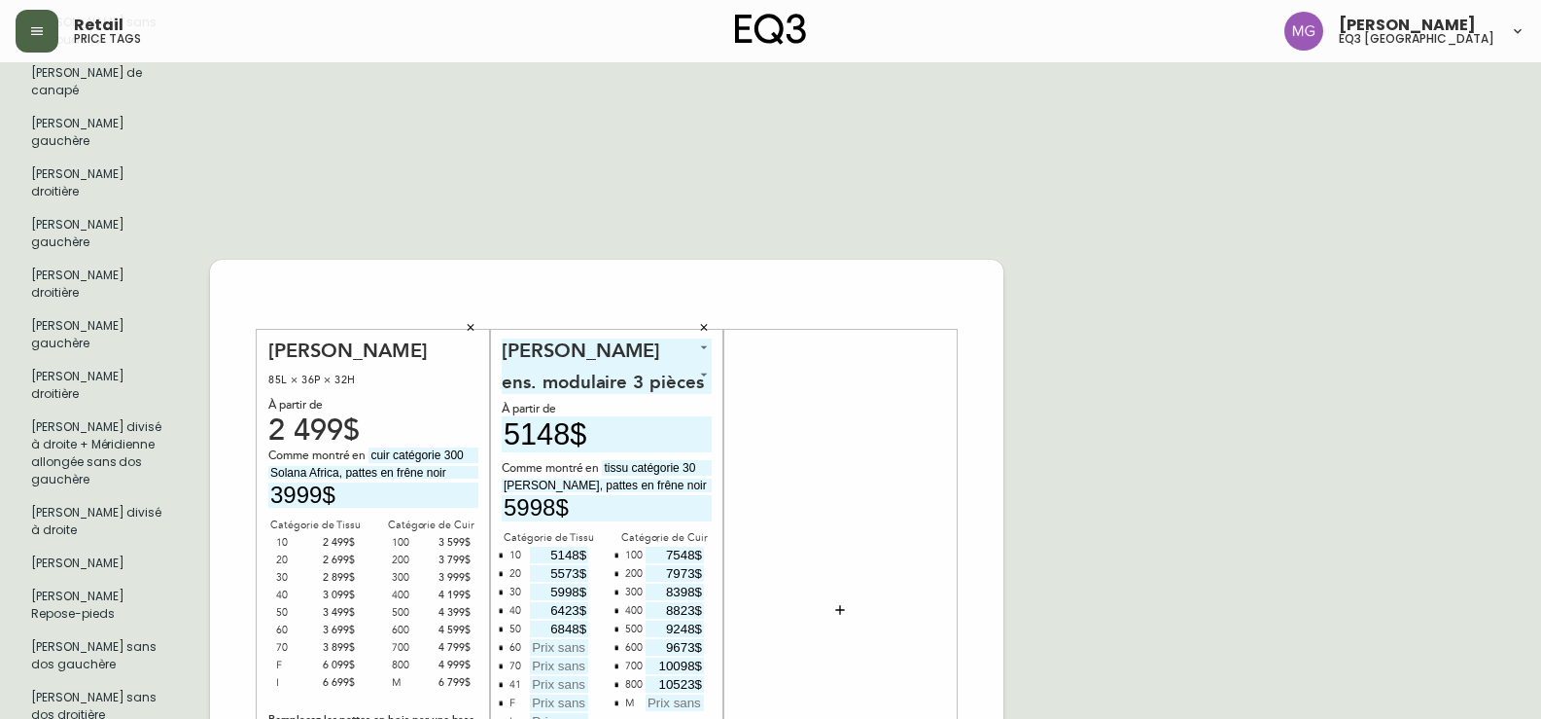
type input "6848$"
click at [579, 639] on input "text" at bounding box center [559, 647] width 58 height 17
type input "7273$"
click at [552, 657] on input "text" at bounding box center [559, 665] width 58 height 17
type input "7698$"
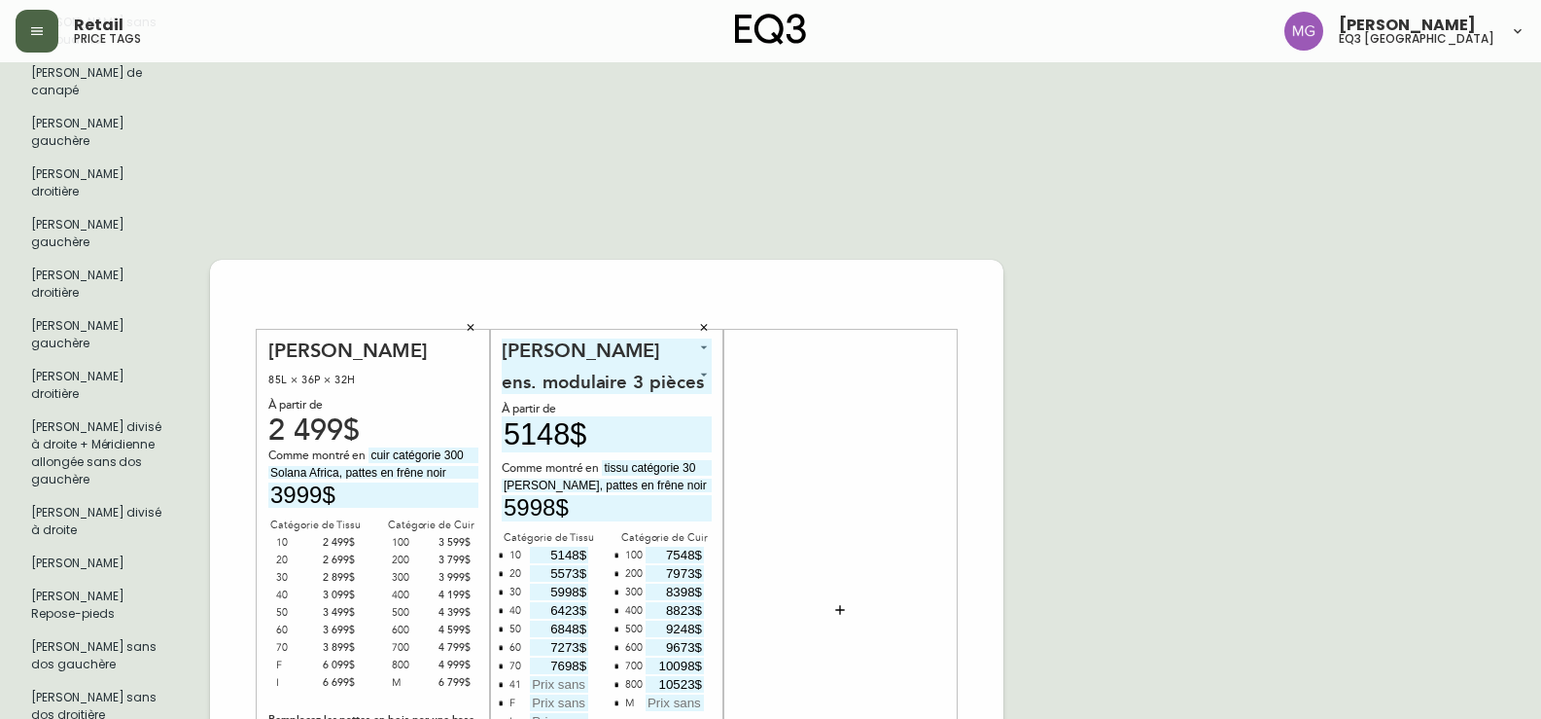
click at [553, 676] on input "text" at bounding box center [559, 684] width 58 height 17
type input "nd"
click at [546, 694] on input "text" at bounding box center [559, 702] width 58 height 17
click at [553, 713] on input "text" at bounding box center [559, 721] width 58 height 17
type input "13748$"
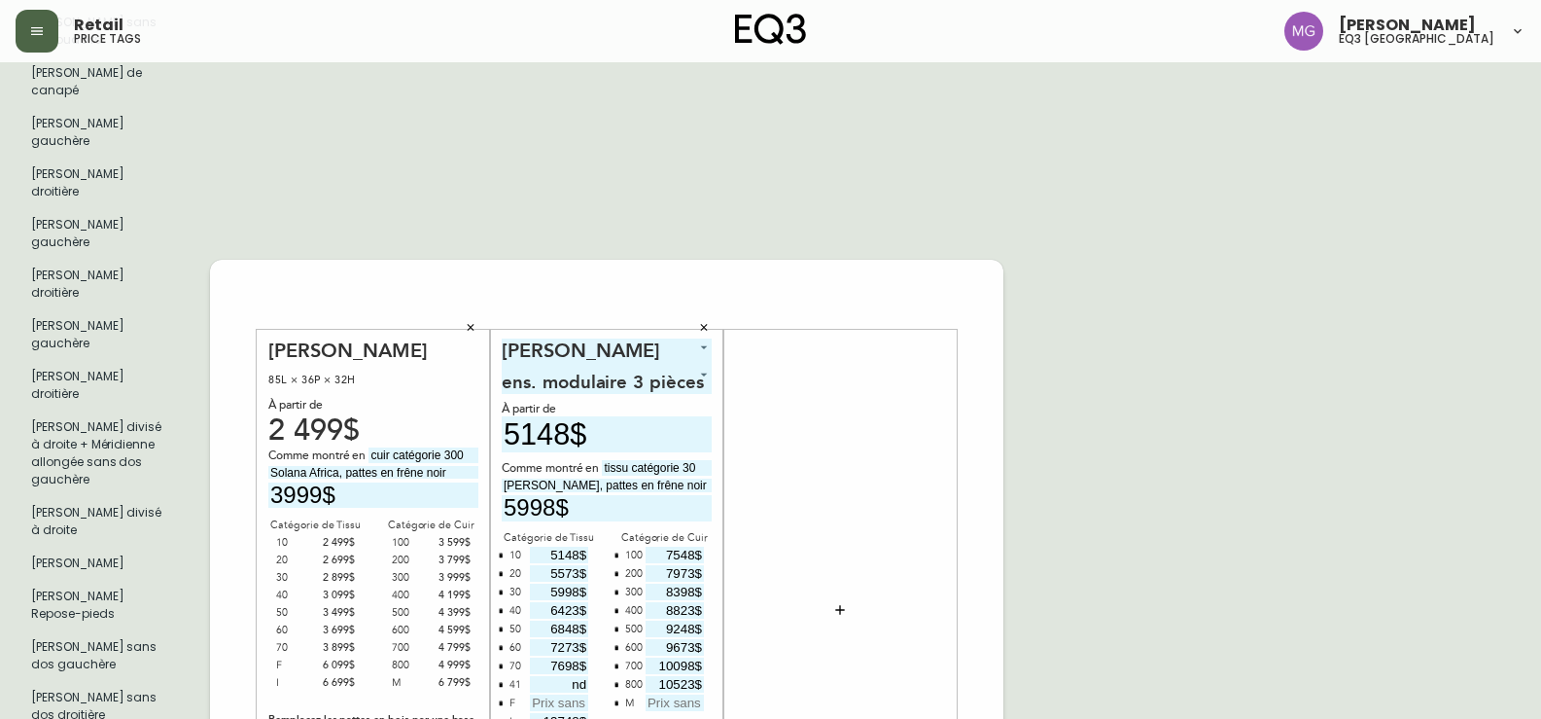
click at [573, 694] on input "text" at bounding box center [559, 702] width 58 height 17
type input "nd"
click at [684, 676] on input "10523$" at bounding box center [675, 684] width 58 height 17
click at [684, 694] on input "text" at bounding box center [675, 702] width 58 height 17
type input "nd"
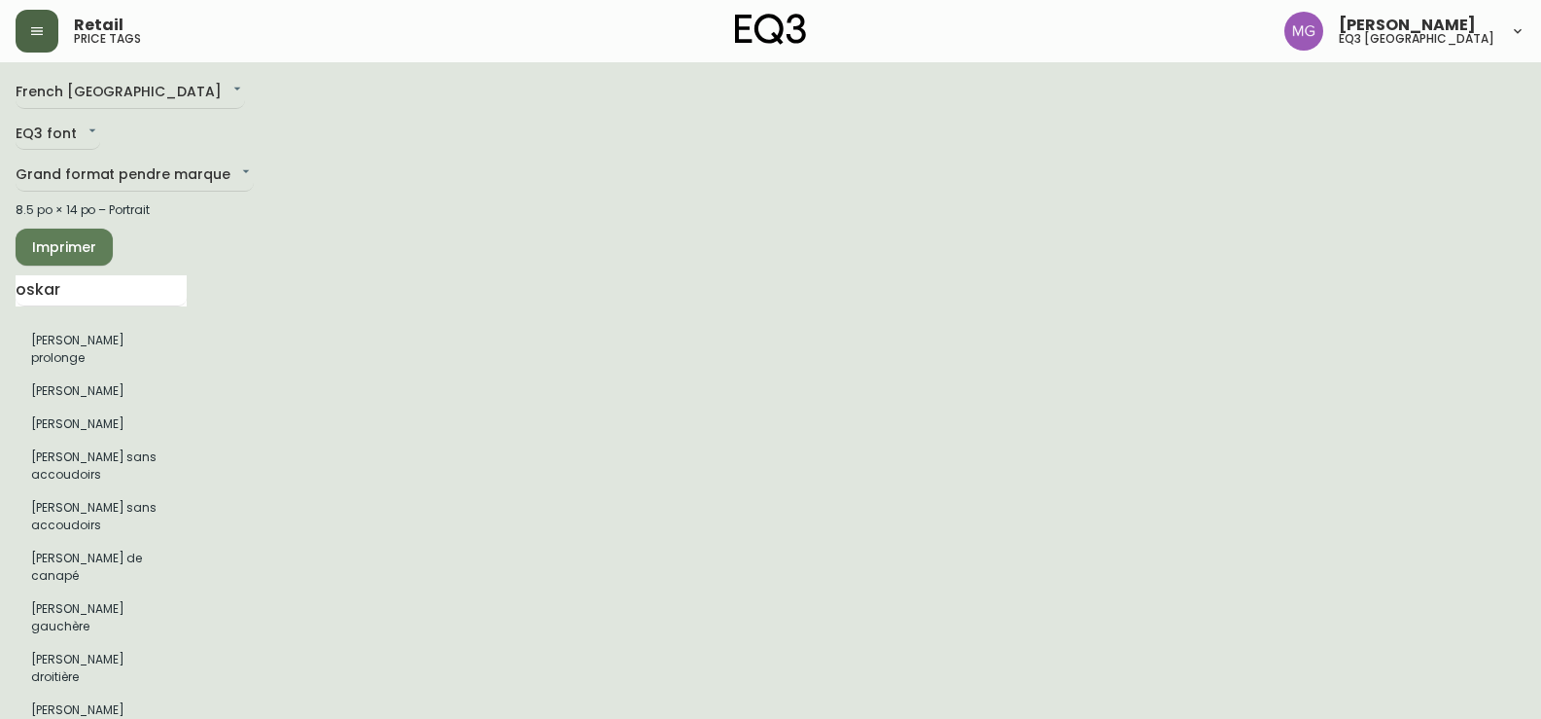
scroll to position [0, 0]
click at [66, 247] on span "Imprimer" at bounding box center [64, 248] width 66 height 24
